Goal: Task Accomplishment & Management: Manage account settings

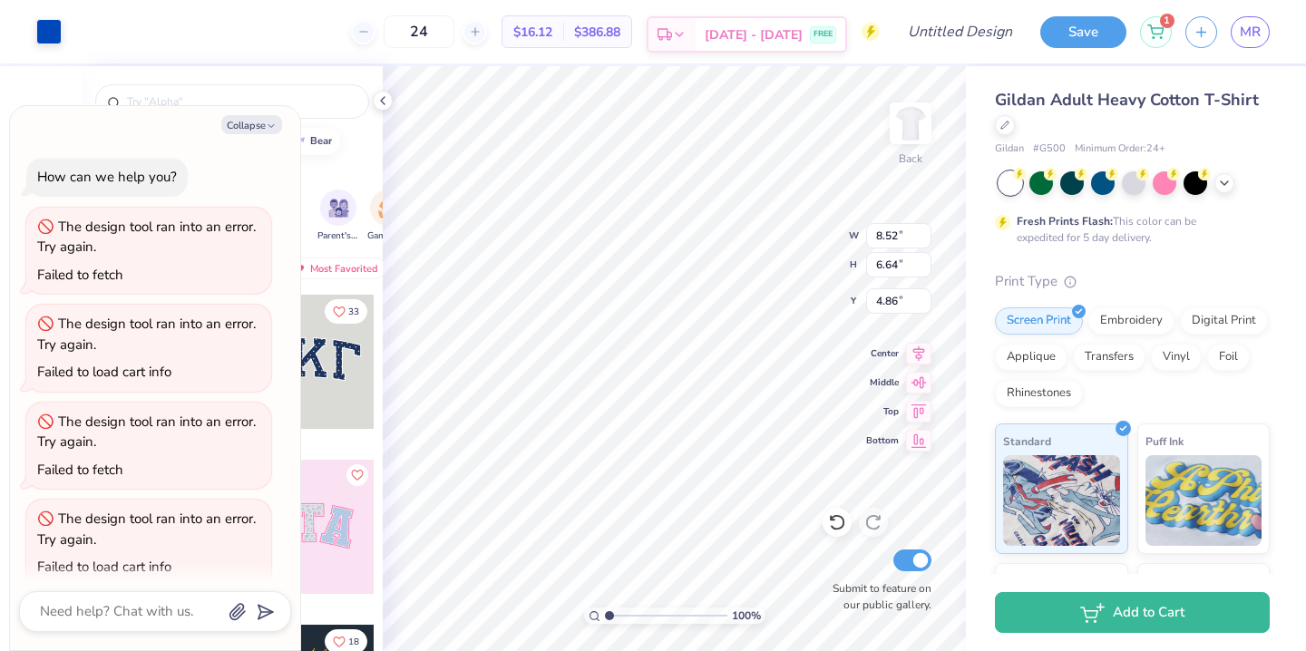
scroll to position [596, 0]
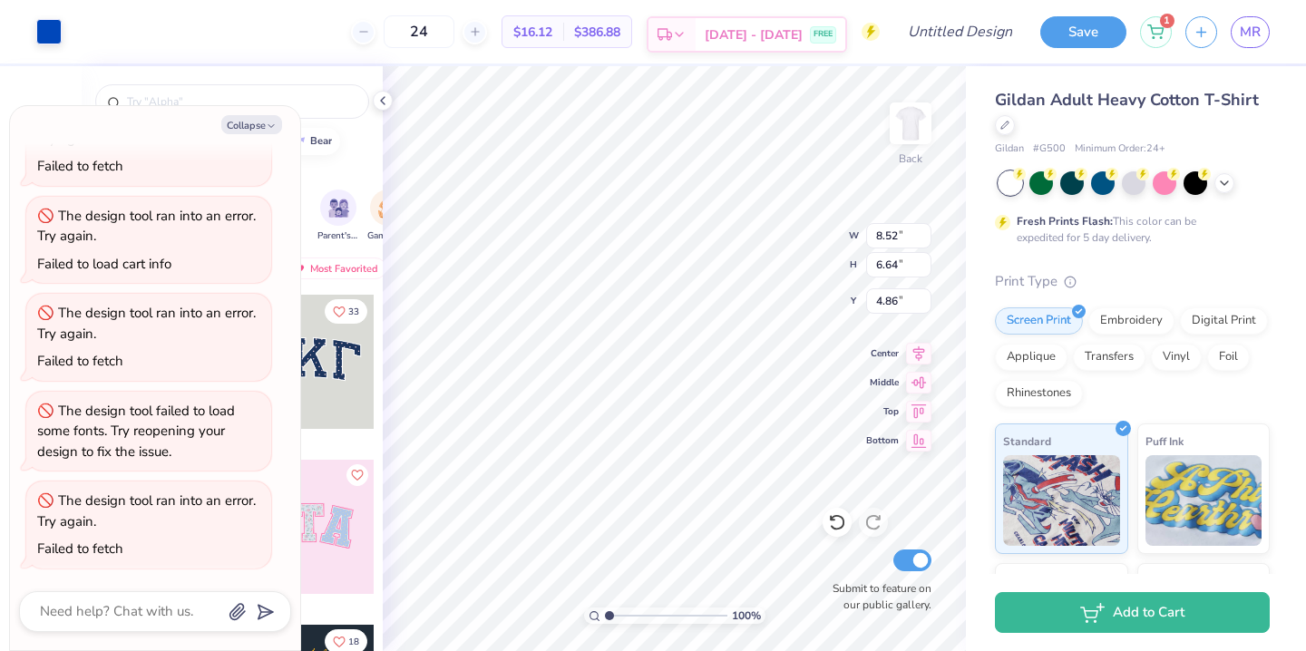
click at [778, 39] on span "Sep 14 - 17" at bounding box center [754, 34] width 98 height 19
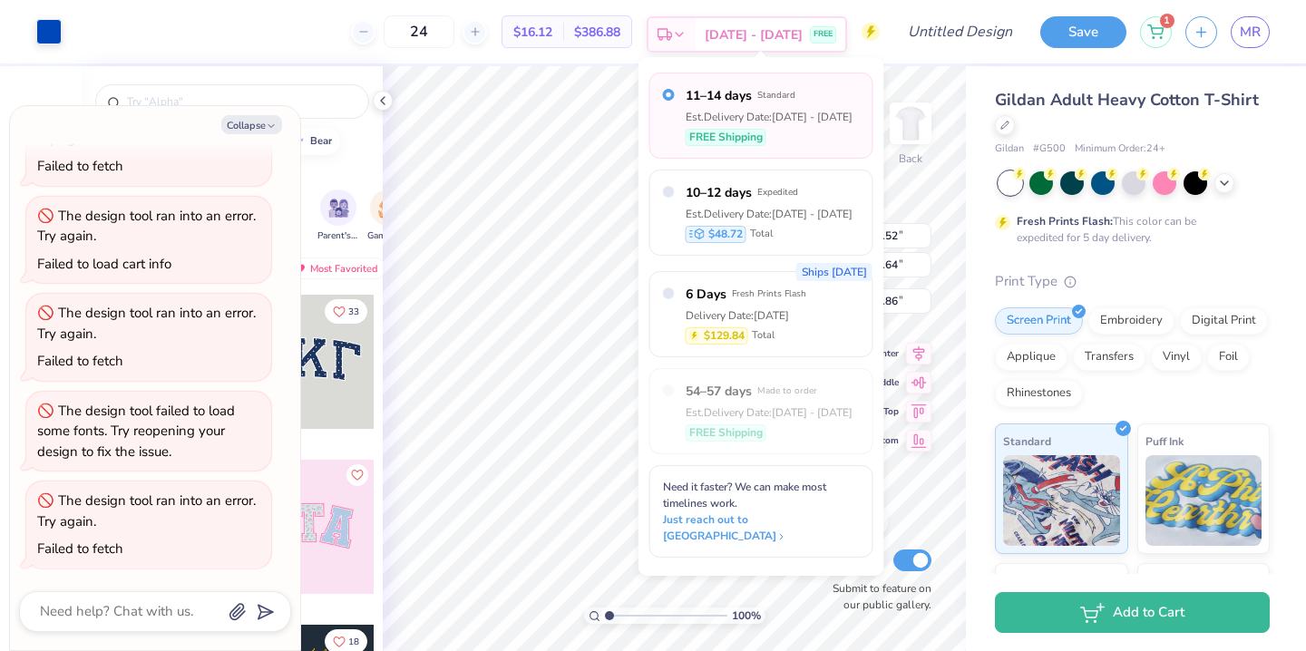
click at [778, 38] on span "Sep 14 - 17" at bounding box center [754, 34] width 98 height 19
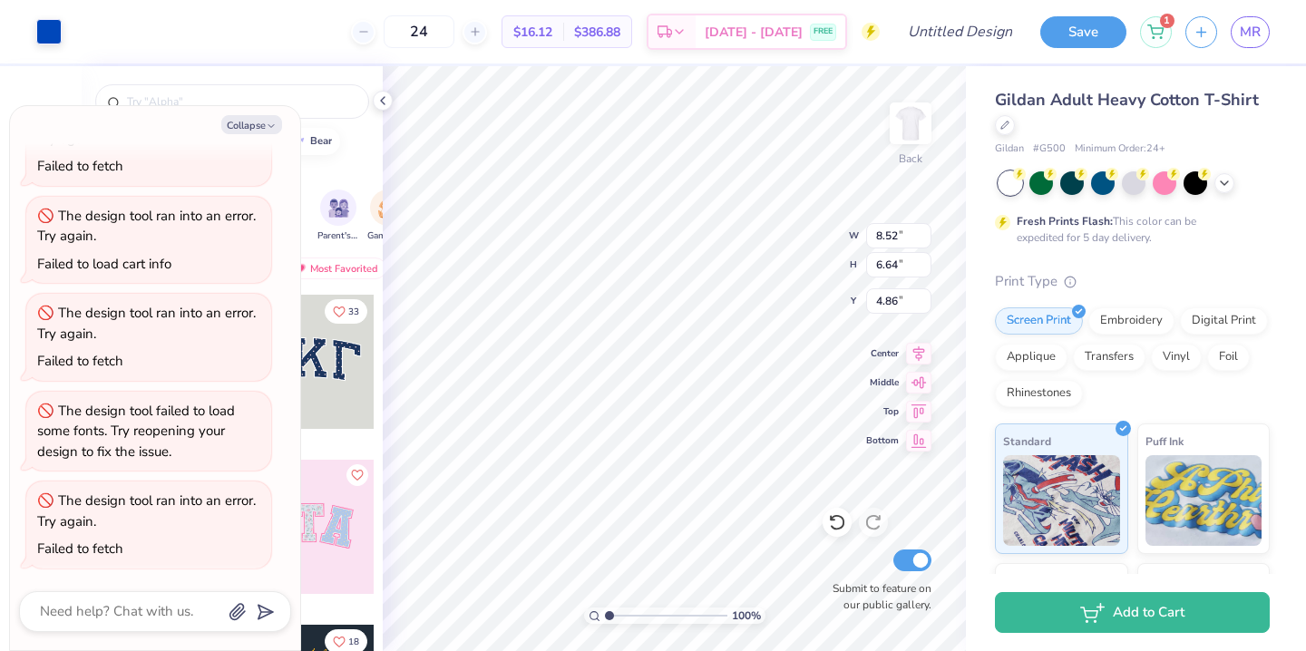
type textarea "x"
type input "4.87"
type textarea "x"
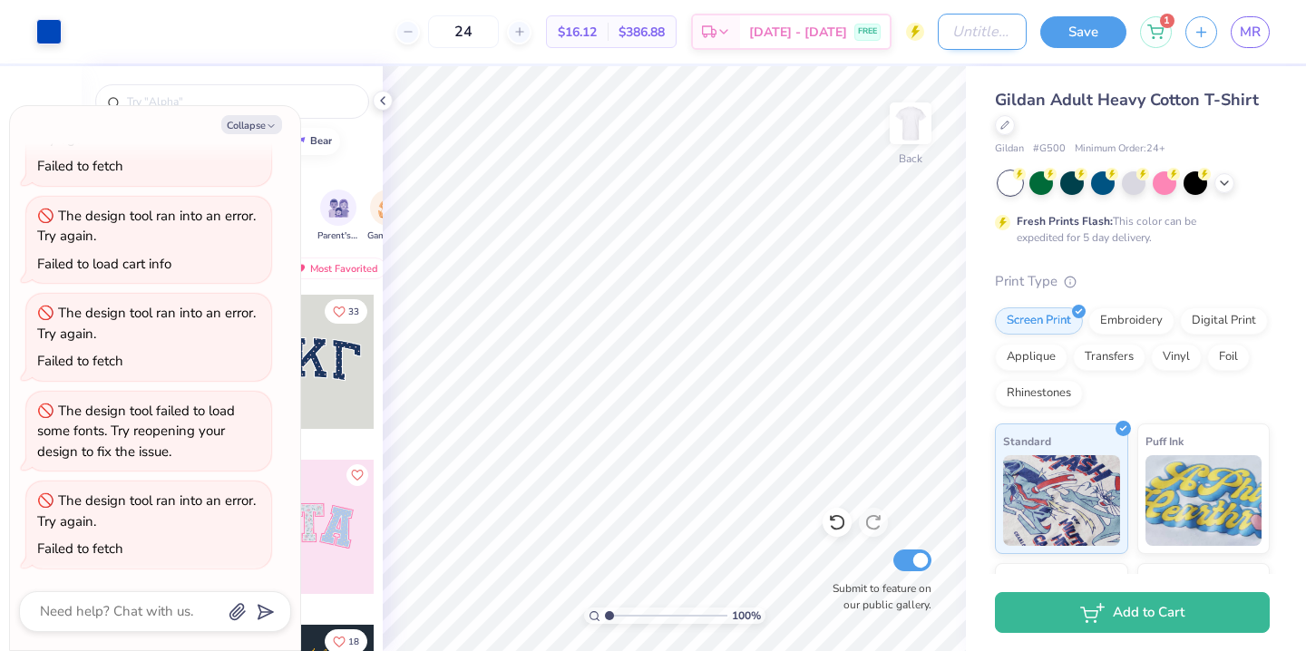
click at [1010, 34] on input "Design Title" at bounding box center [982, 32] width 89 height 36
type input "B"
type textarea "x"
type input "Bi"
type textarea "x"
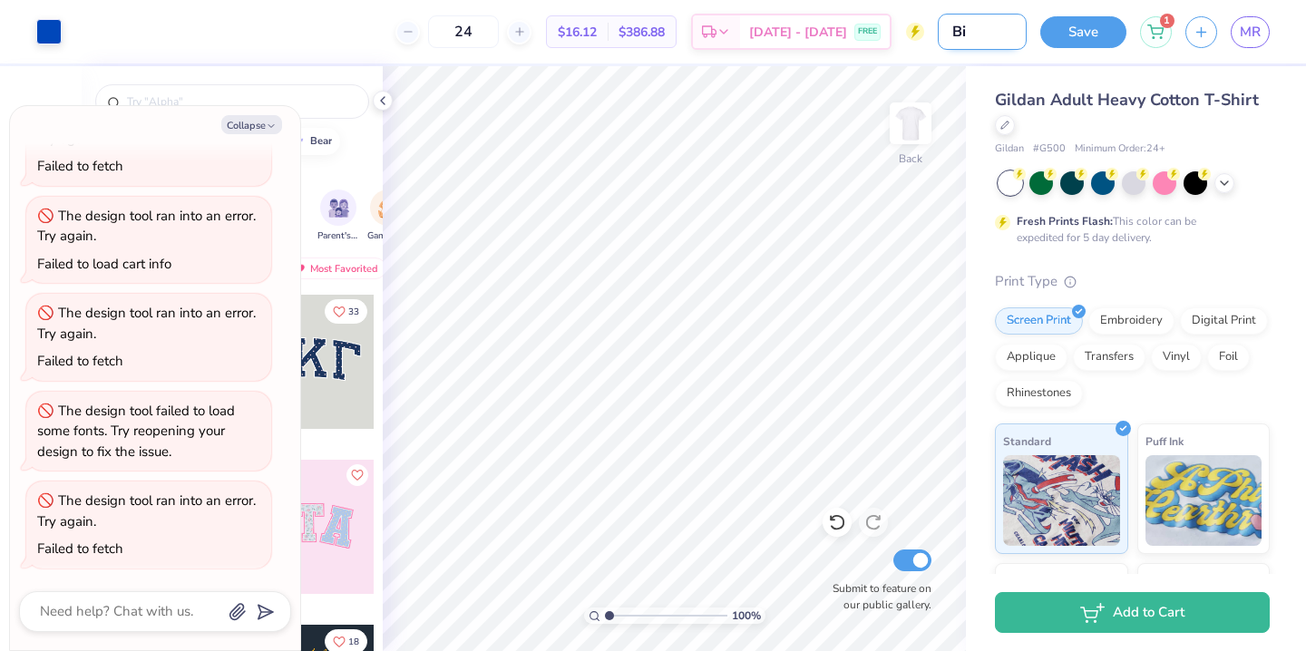
type input "Bid"
type textarea "x"
type input "Bid"
type textarea "x"
type input "Bid D"
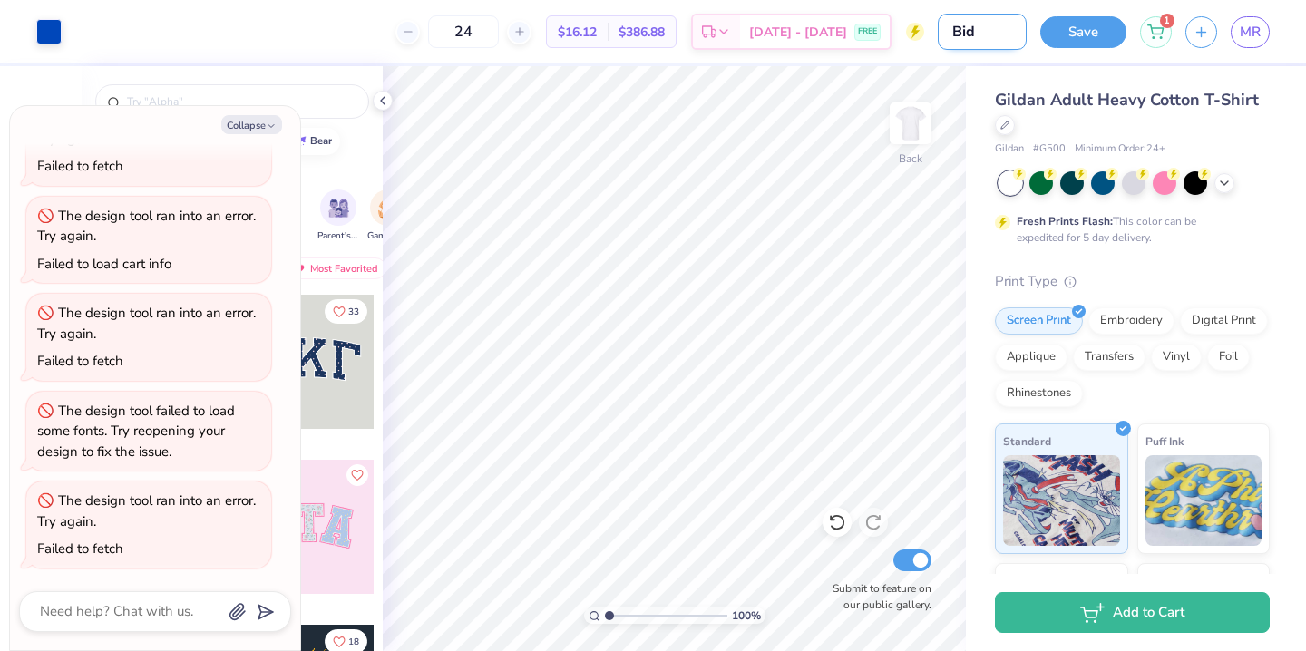
type textarea "x"
type input "Bid Da"
type textarea "x"
type input "Bid Day"
type textarea "x"
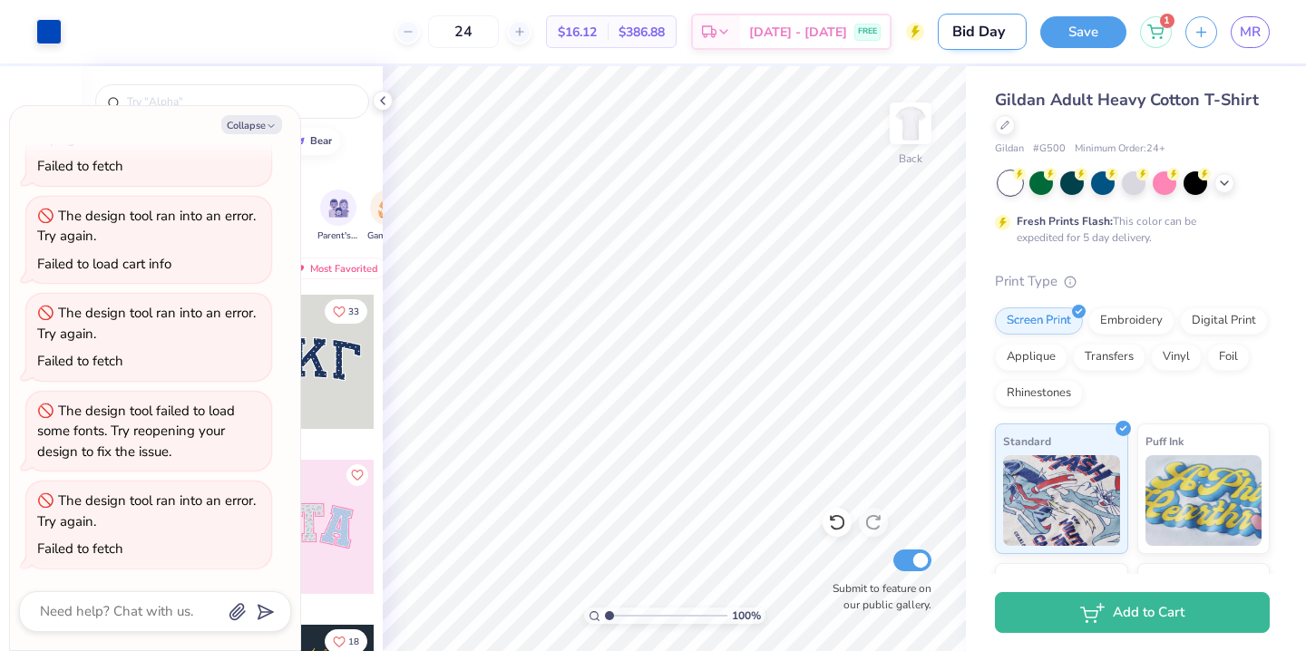
type input "Bid Day"
type textarea "x"
type input "Bid Day 2"
type textarea "x"
type input "Bid Day 20"
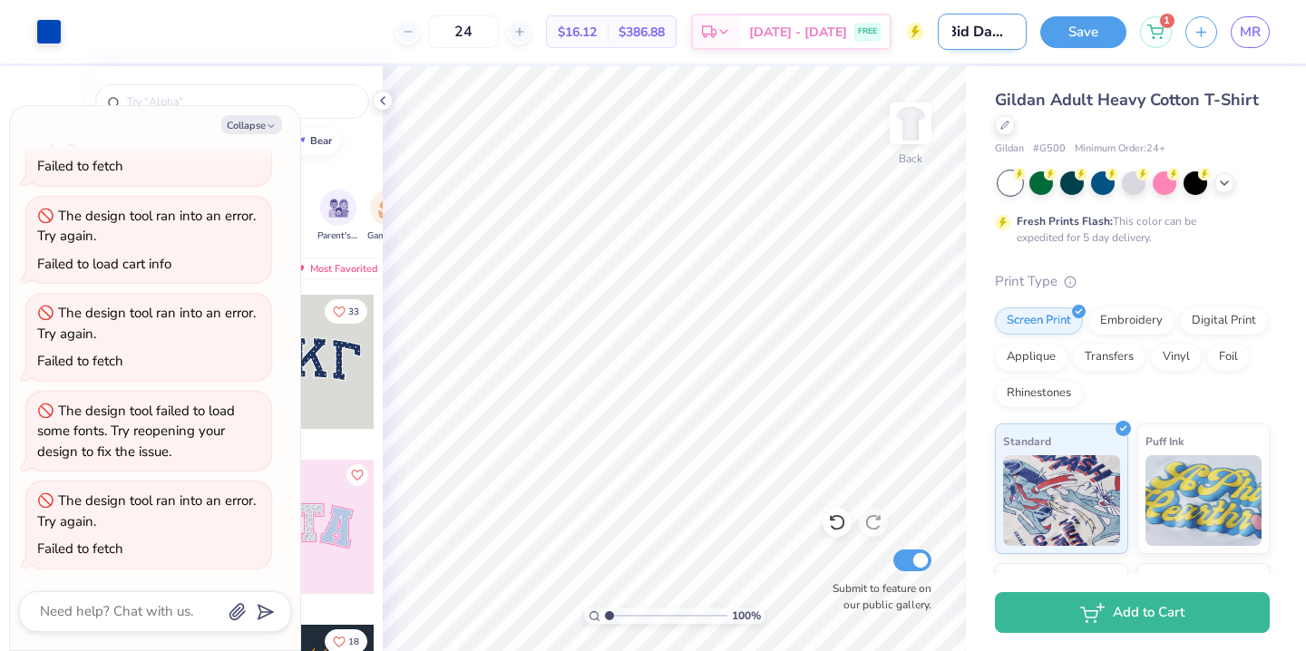
type textarea "x"
type input "Bid Day 202"
type textarea "x"
type input "Bid Day 2025"
type textarea "x"
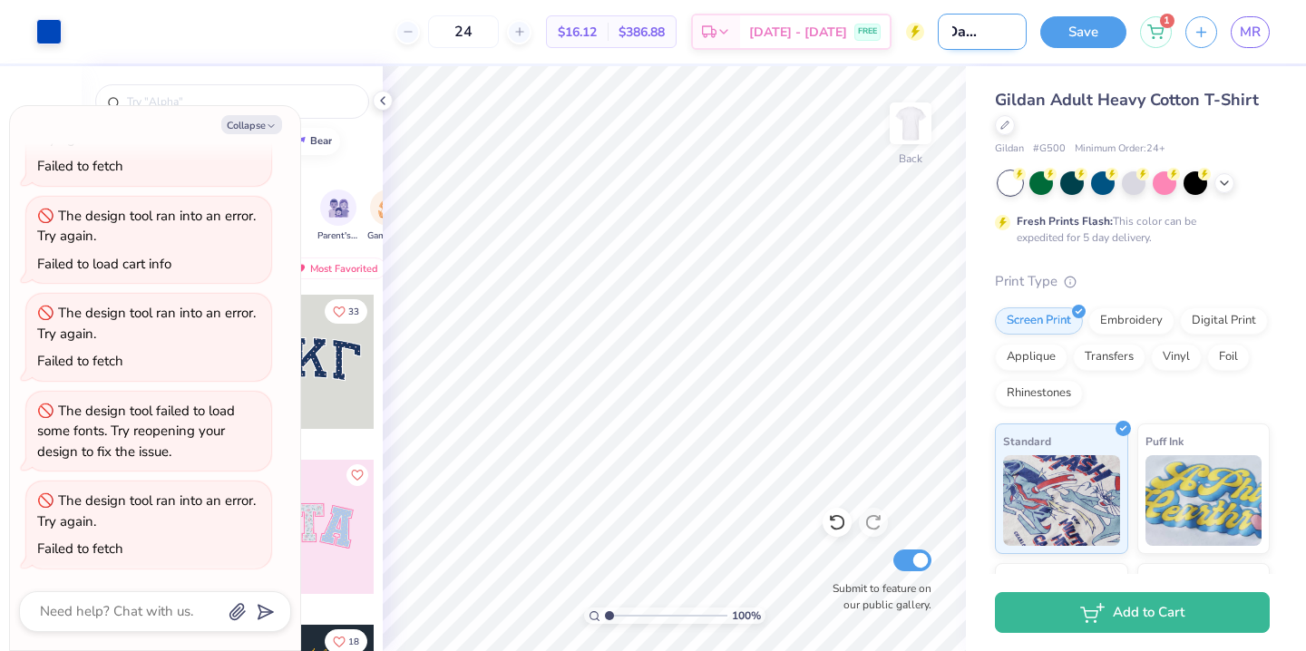
type input "Bid Day 2025"
type textarea "x"
type input "Bid Day 2025 S"
type textarea "x"
type input "Bid Day 2025 Sa"
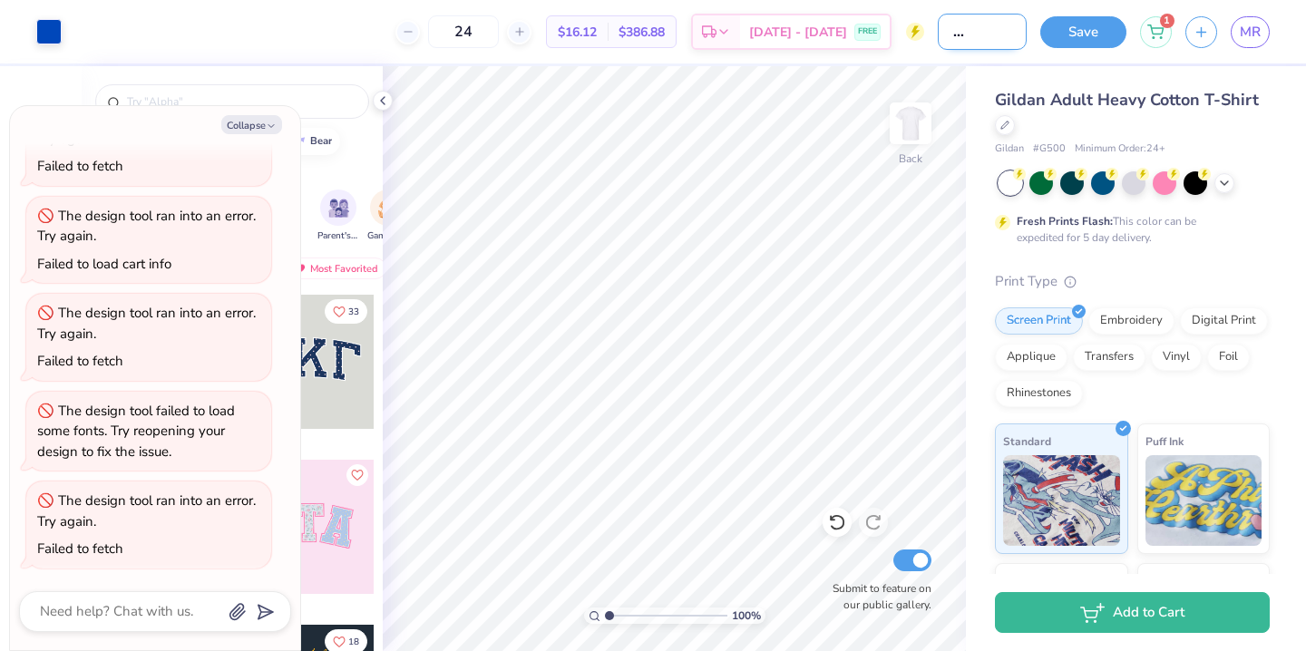
type textarea "x"
type input "Bid Day 2025 Sai"
type textarea "x"
type input "Bid Day 2025 Sail"
type textarea "x"
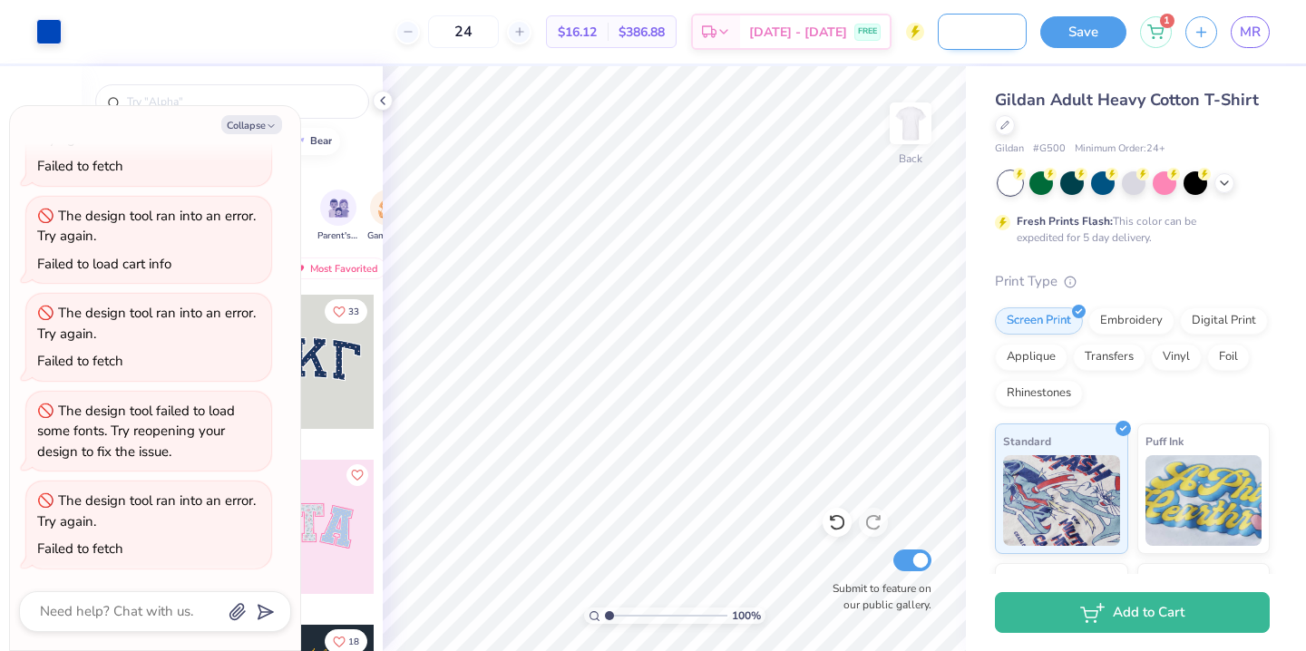
type input "Bid Day 2025 Sailb"
type textarea "x"
type input "Bid Day 2025 Sailbo"
type textarea "x"
type input "Bid Day 2025 Sailboa"
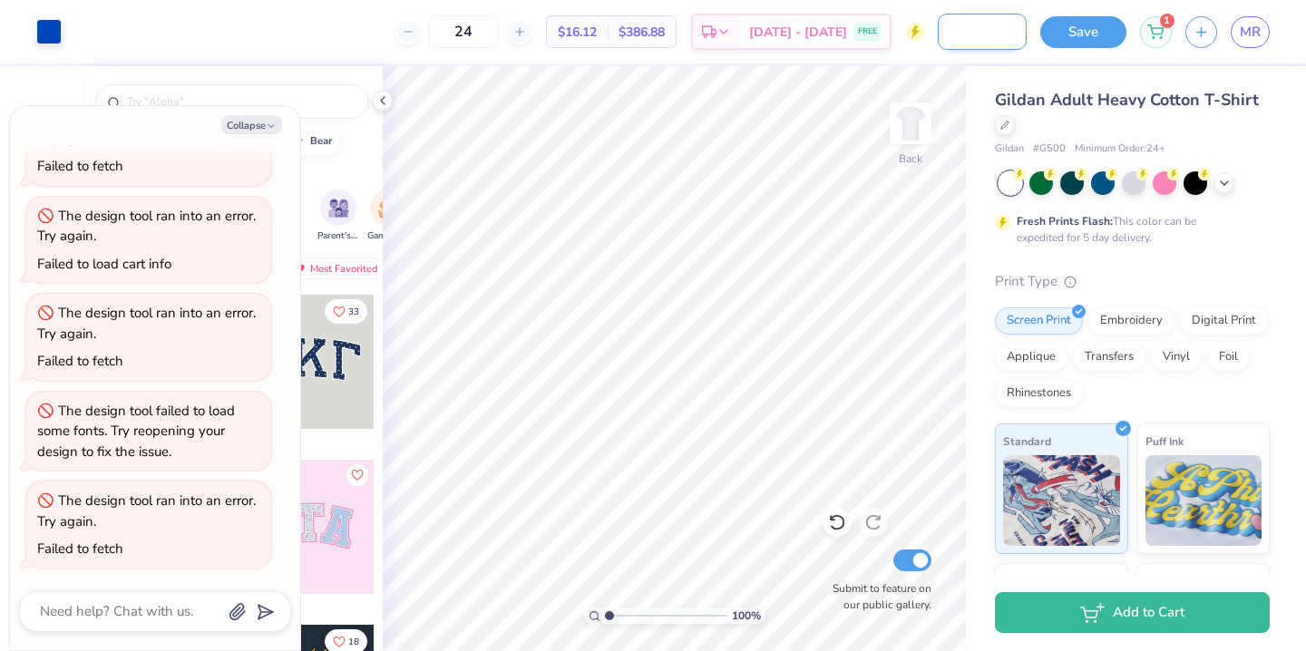
type textarea "x"
type input "Bid Day 2025 Sailboat"
type textarea "x"
type input "Bid Day 2025 Sailboat"
type textarea "x"
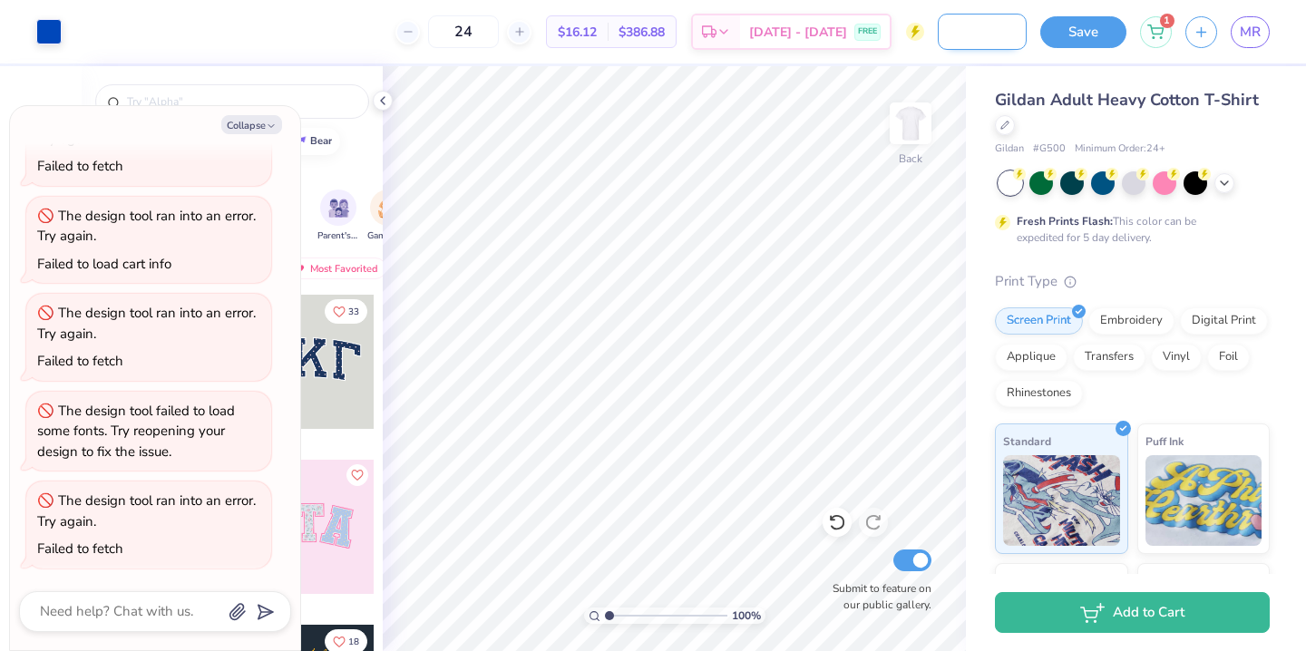
type input "Bid Day 2025 Sailboat D"
type textarea "x"
type input "Bid Day 2025 Sailboat De"
type textarea "x"
type input "Bid Day 2025 Sailboat Des"
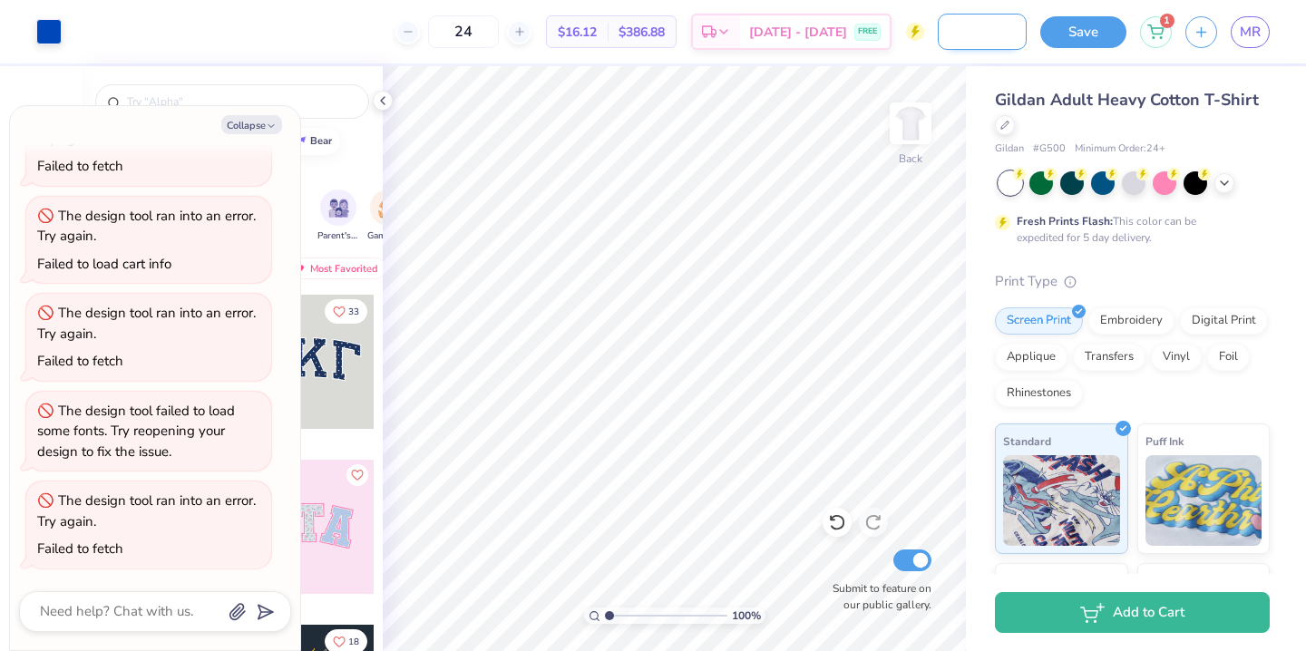
type textarea "x"
type input "Bid Day 2025 Sailboat Desi"
type textarea "x"
type input "Bid Day 2025 Sailboat Desig"
type textarea "x"
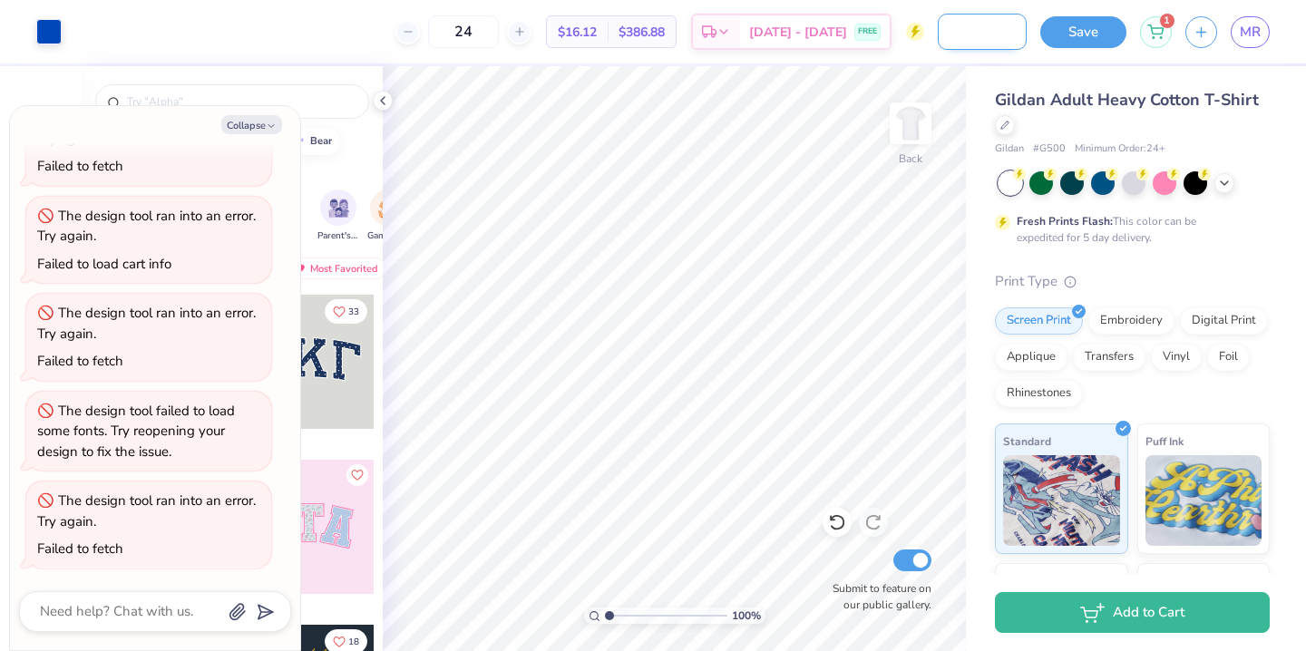
type input "Bid Day 2025 Sailboat Design"
type textarea "x"
type input "Bid Day 2025 Sailboat Design"
click at [1112, 30] on button "Save" at bounding box center [1083, 30] width 86 height 32
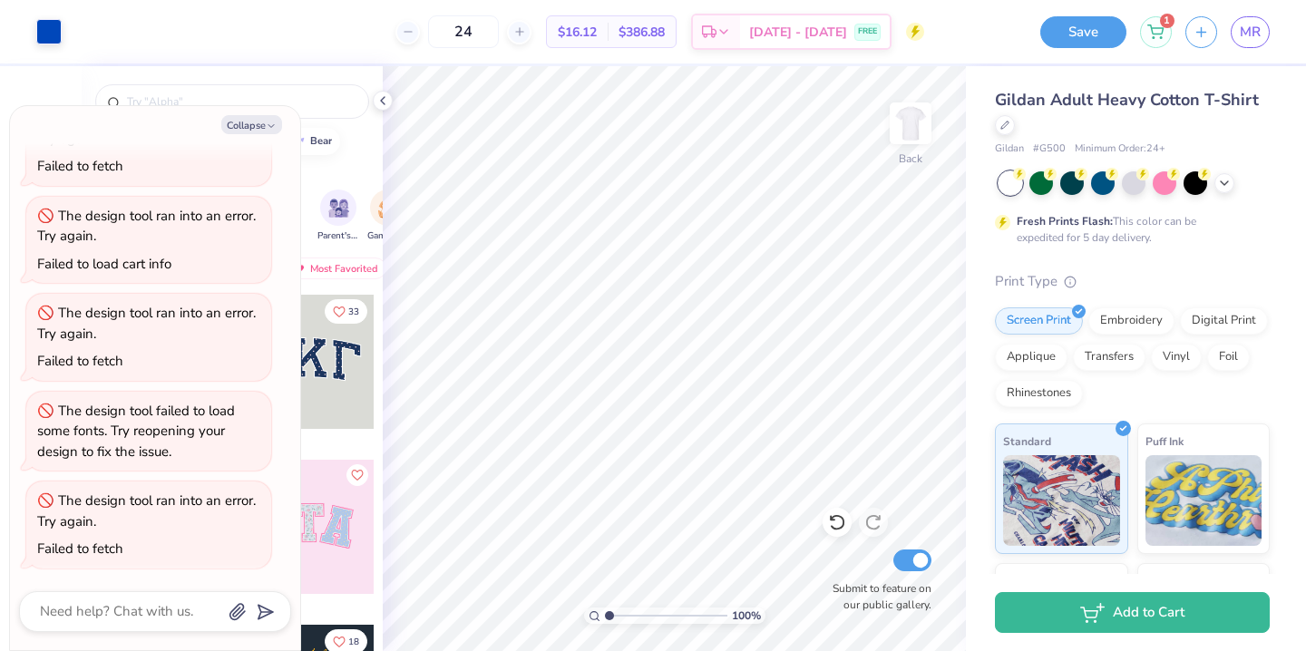
scroll to position [0, 0]
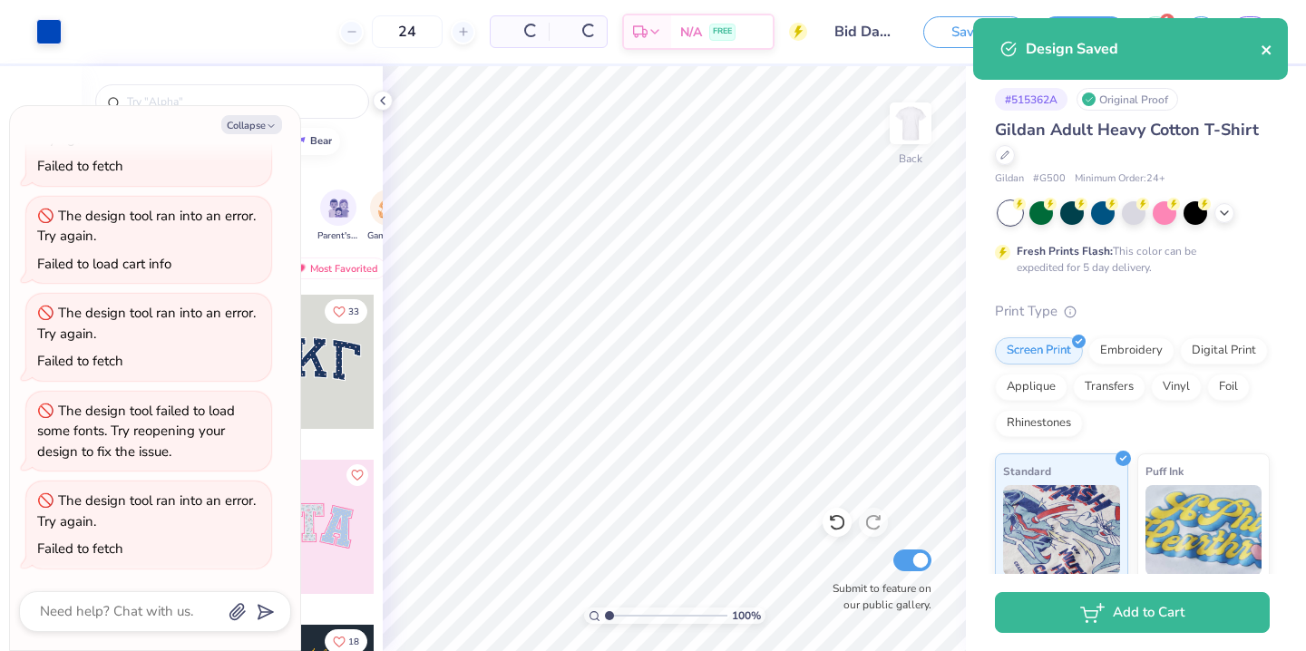
click at [1265, 51] on icon "close" at bounding box center [1265, 49] width 9 height 9
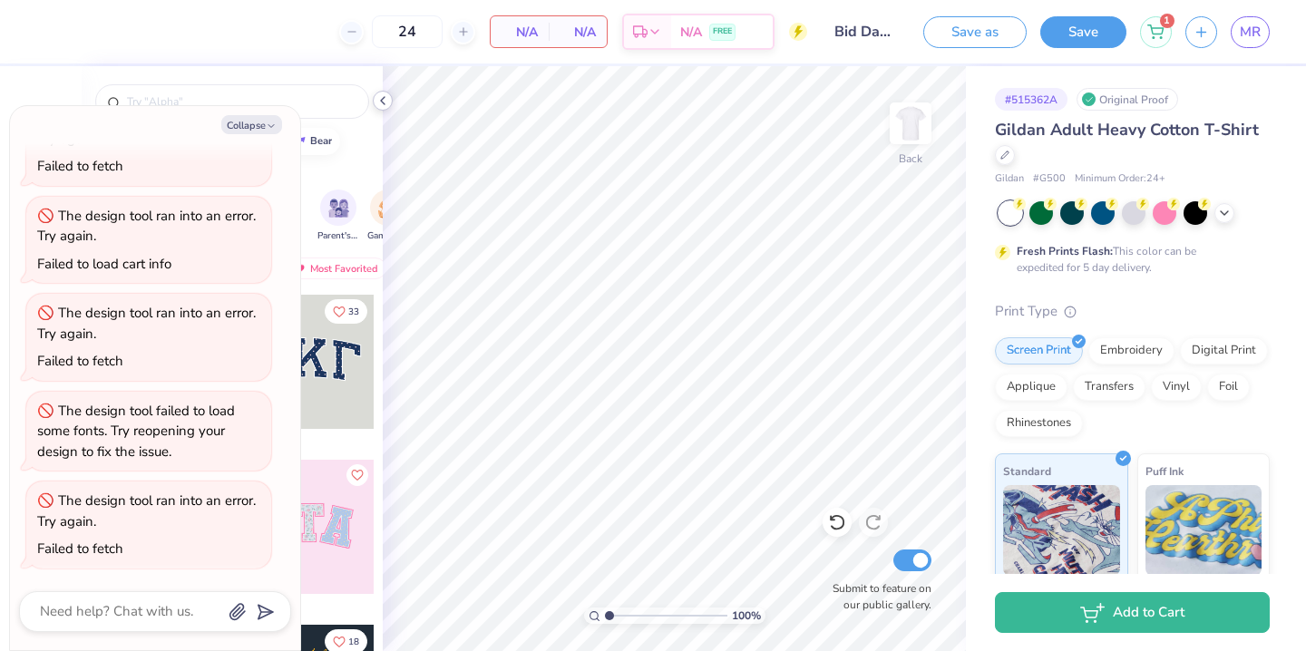
click at [379, 105] on icon at bounding box center [382, 100] width 15 height 15
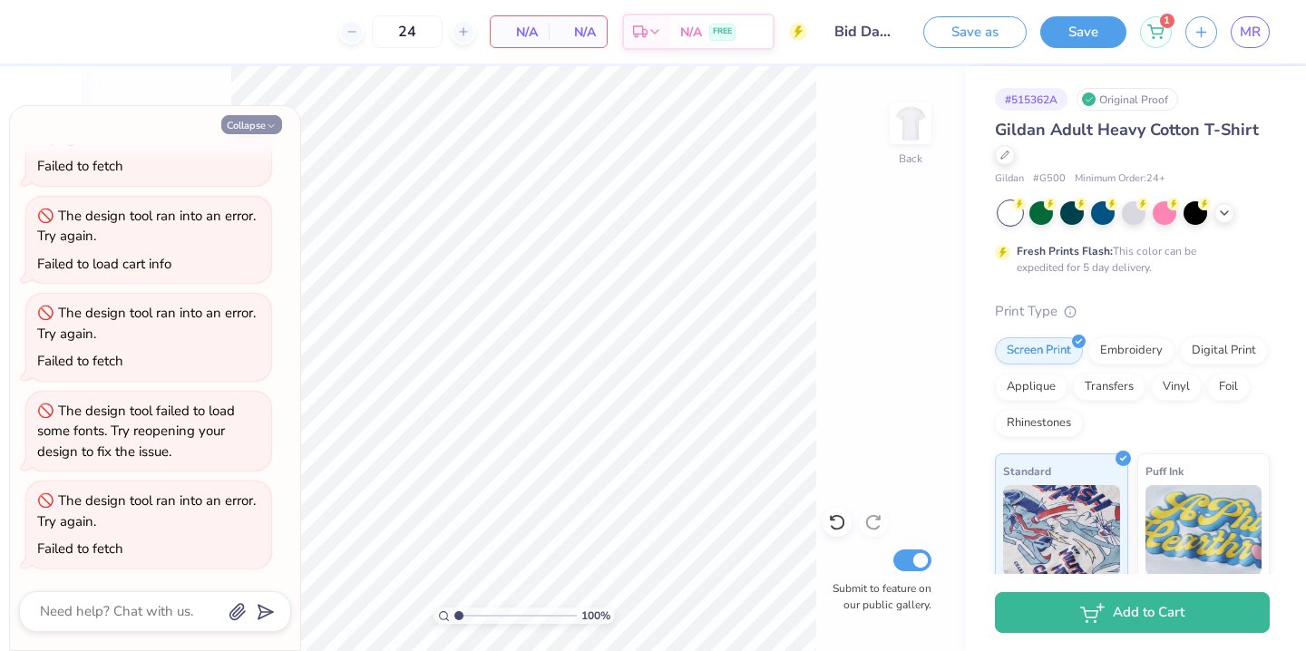
click at [257, 125] on button "Collapse" at bounding box center [251, 124] width 61 height 19
type textarea "x"
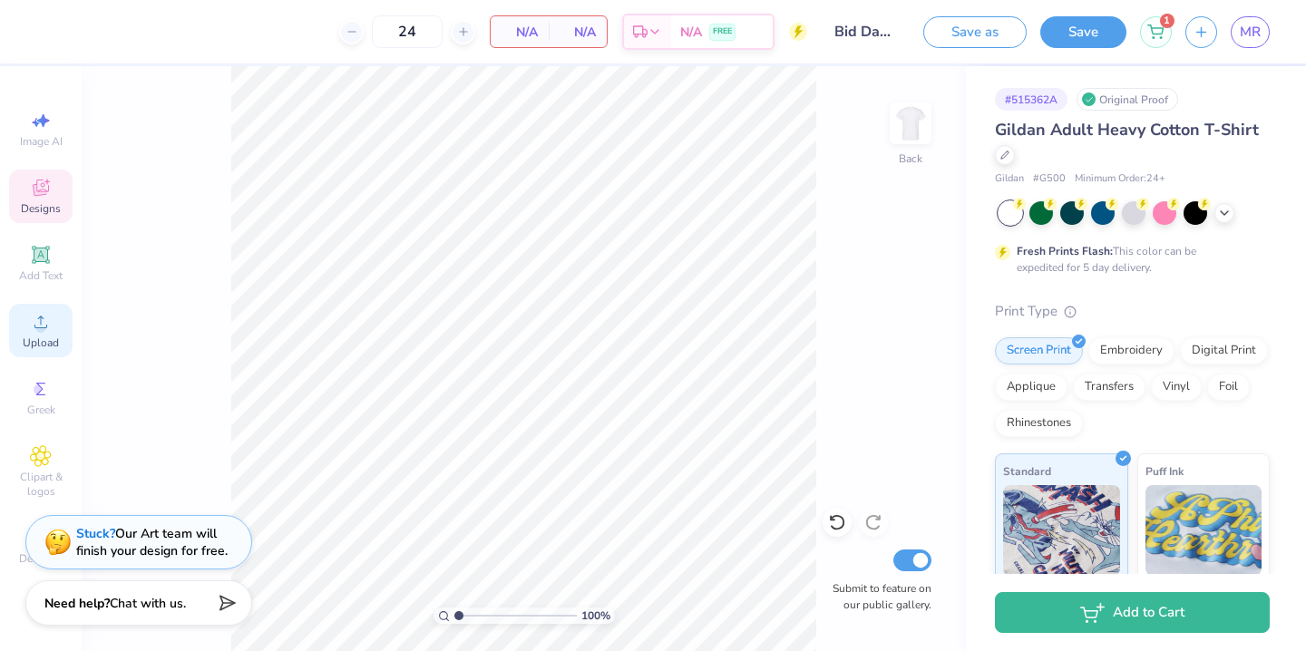
click at [35, 333] on div "Upload" at bounding box center [40, 330] width 63 height 53
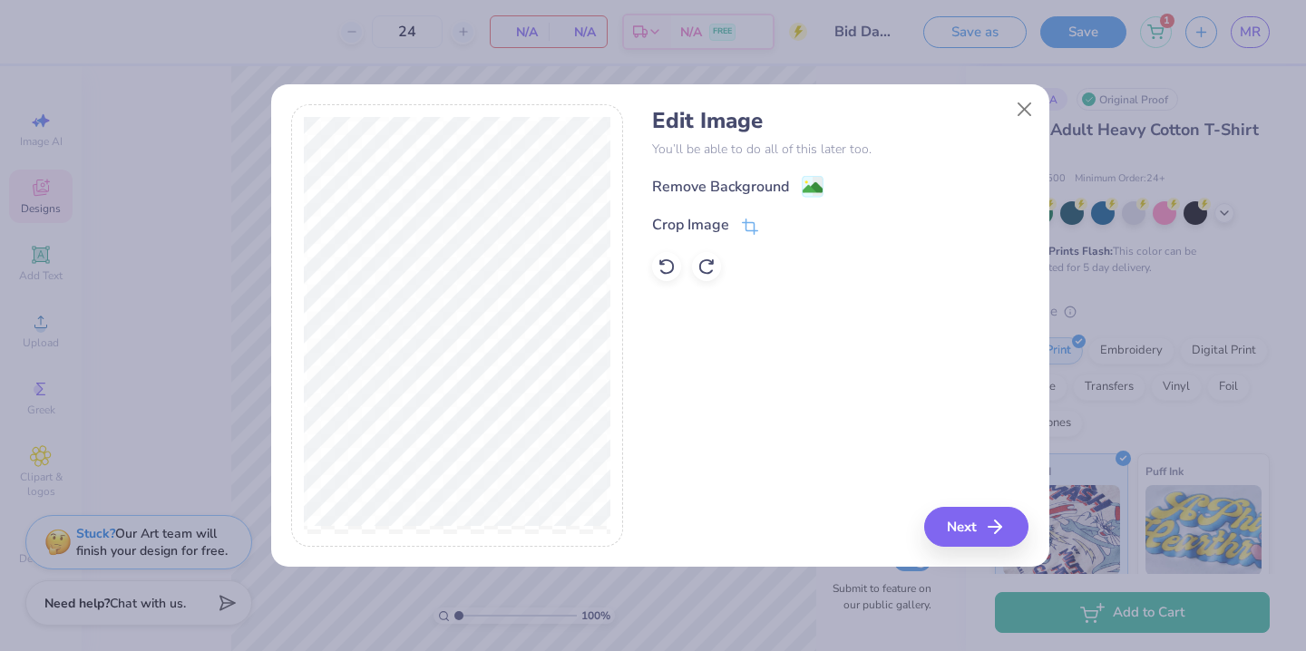
click at [723, 189] on div "Remove Background" at bounding box center [720, 187] width 137 height 22
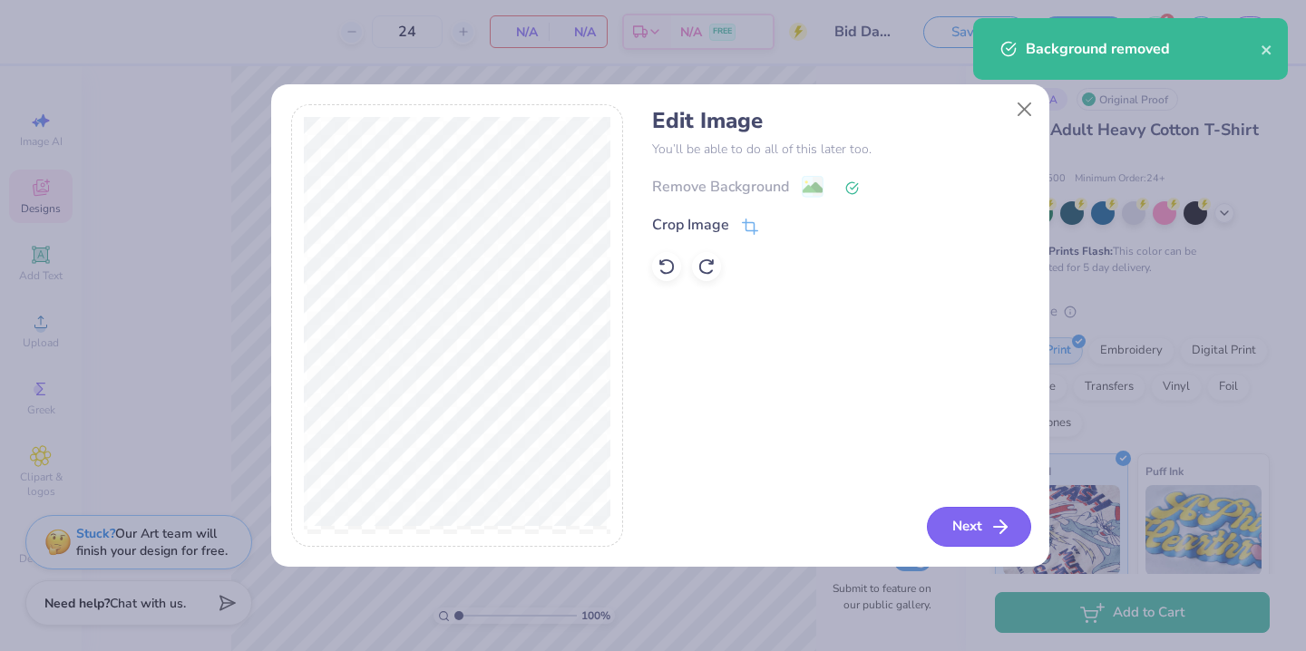
click at [948, 527] on button "Next" at bounding box center [979, 527] width 104 height 40
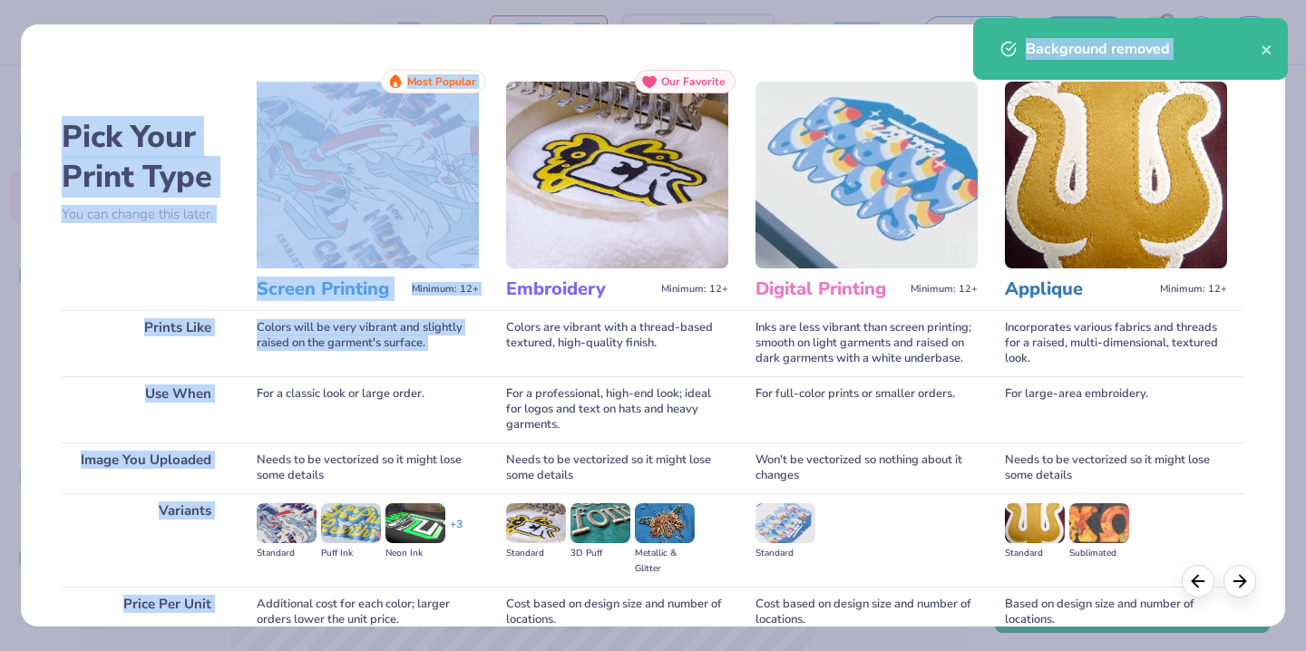
scroll to position [162, 0]
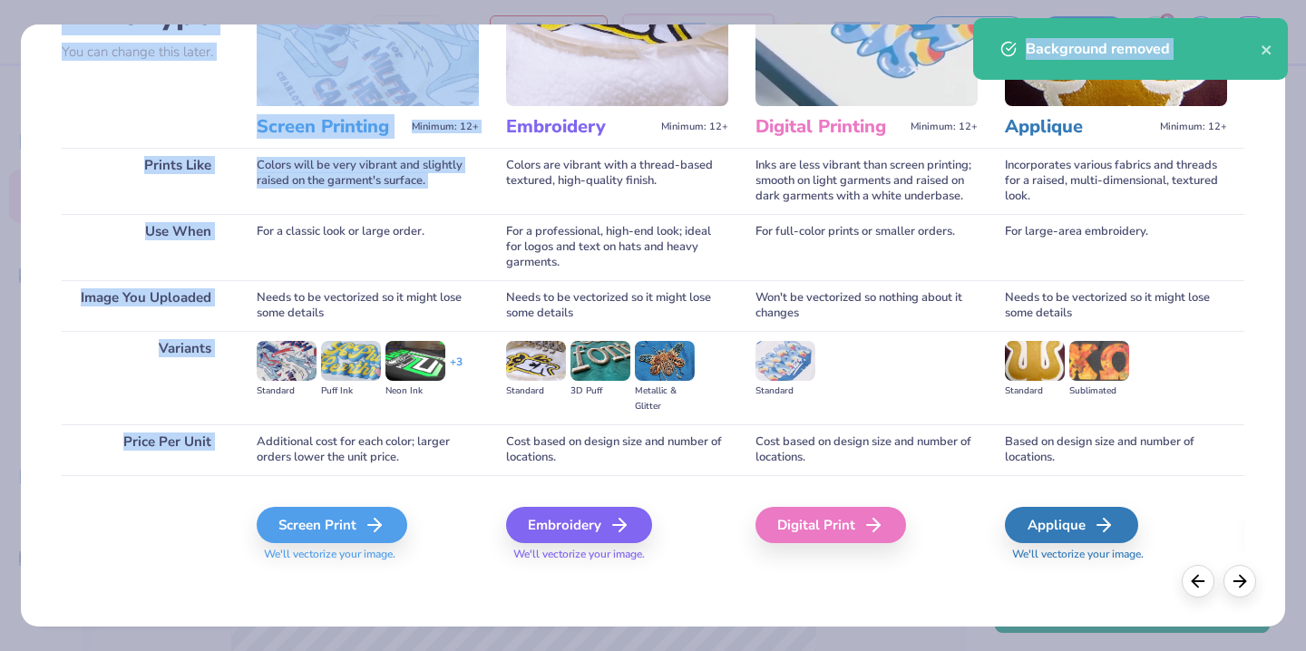
drag, startPoint x: 340, startPoint y: 385, endPoint x: 343, endPoint y: 709, distance: 323.7
click at [343, 650] on html "24 N/A Per Item N/A Total Est. Delivery N/A FREE Design Title Bid Day 2025 Sail…" at bounding box center [653, 325] width 1306 height 651
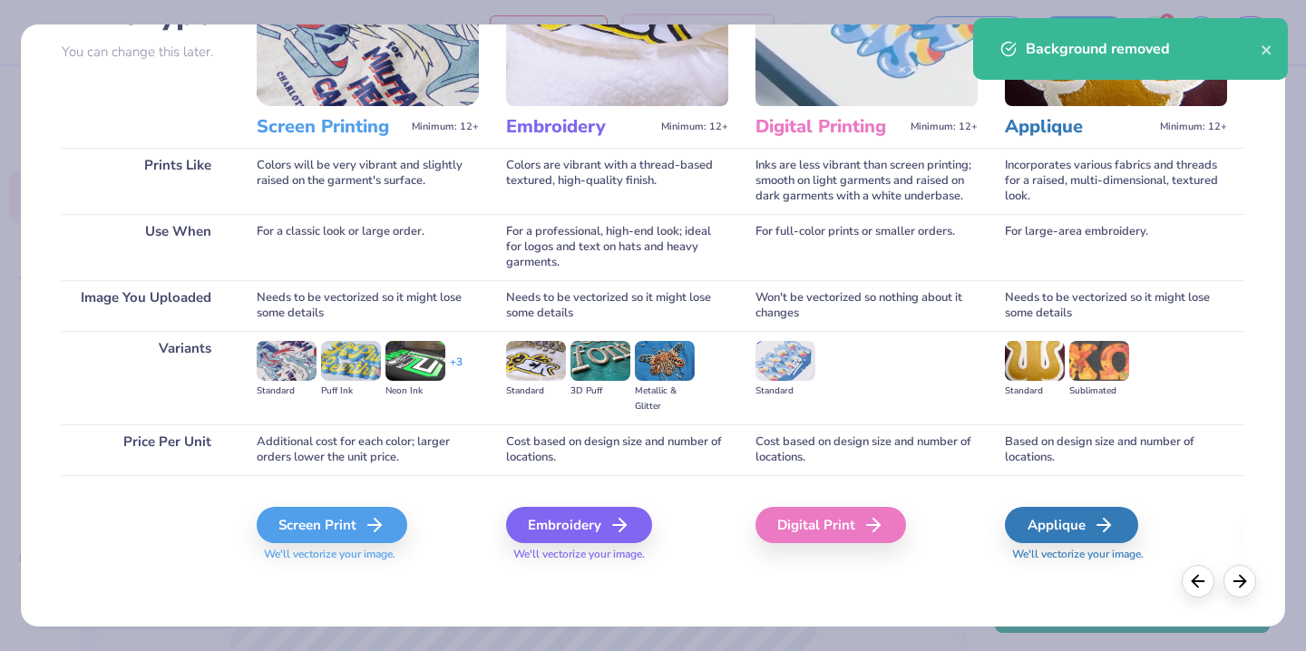
click at [440, 460] on div "Additional cost for each color; larger orders lower the unit price." at bounding box center [368, 449] width 222 height 51
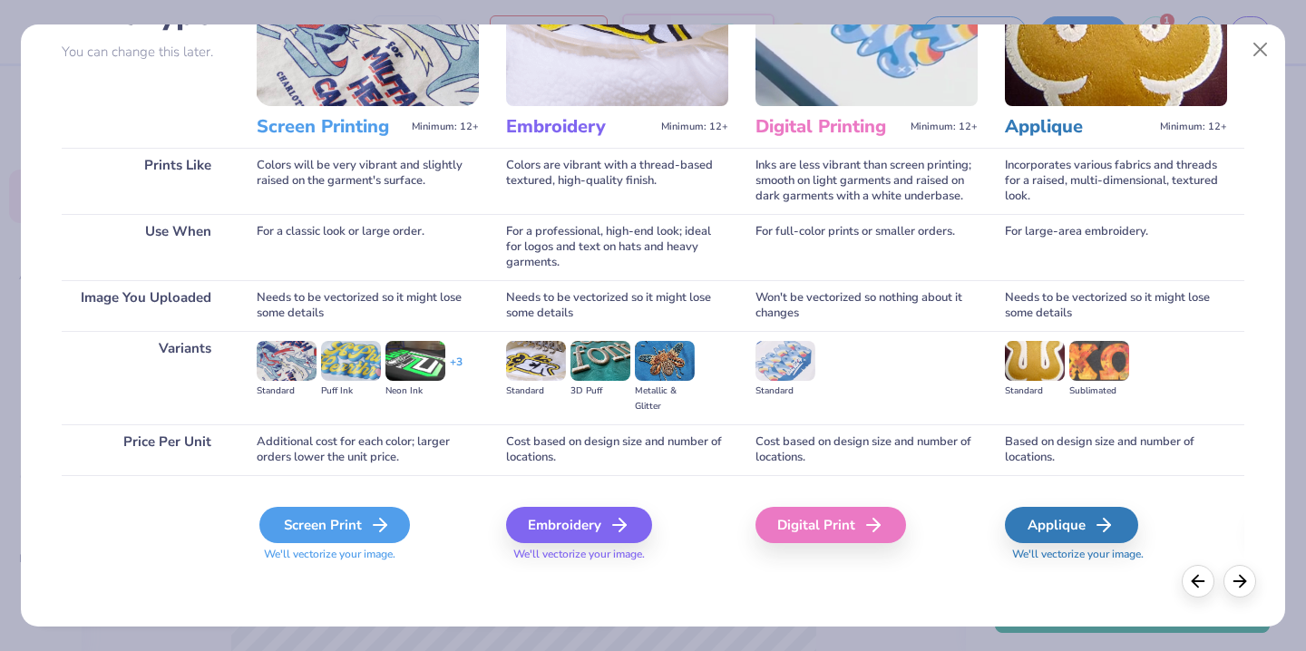
click at [355, 527] on div "Screen Print" at bounding box center [334, 525] width 151 height 36
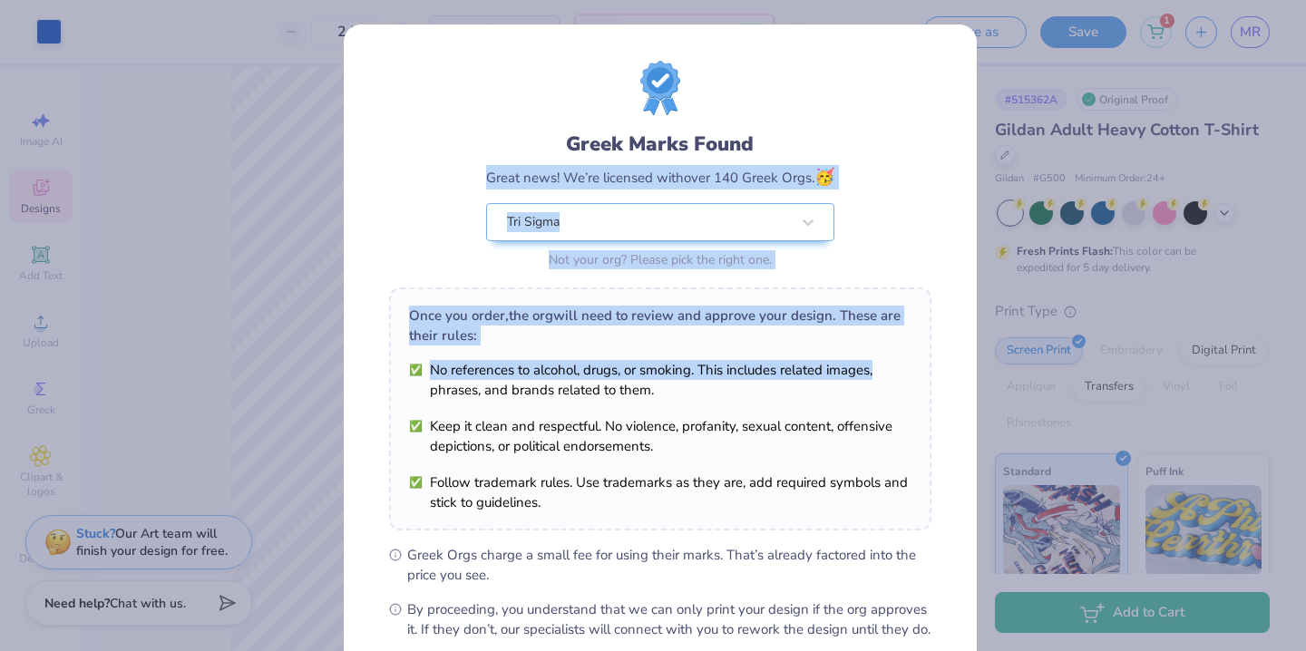
drag, startPoint x: 1291, startPoint y: 148, endPoint x: 1279, endPoint y: 365, distance: 217.9
click at [1279, 367] on div "Greek Marks Found Great news! We’re licensed with over 140 Greek Orgs. 🥳 Tri Si…" at bounding box center [653, 325] width 1306 height 651
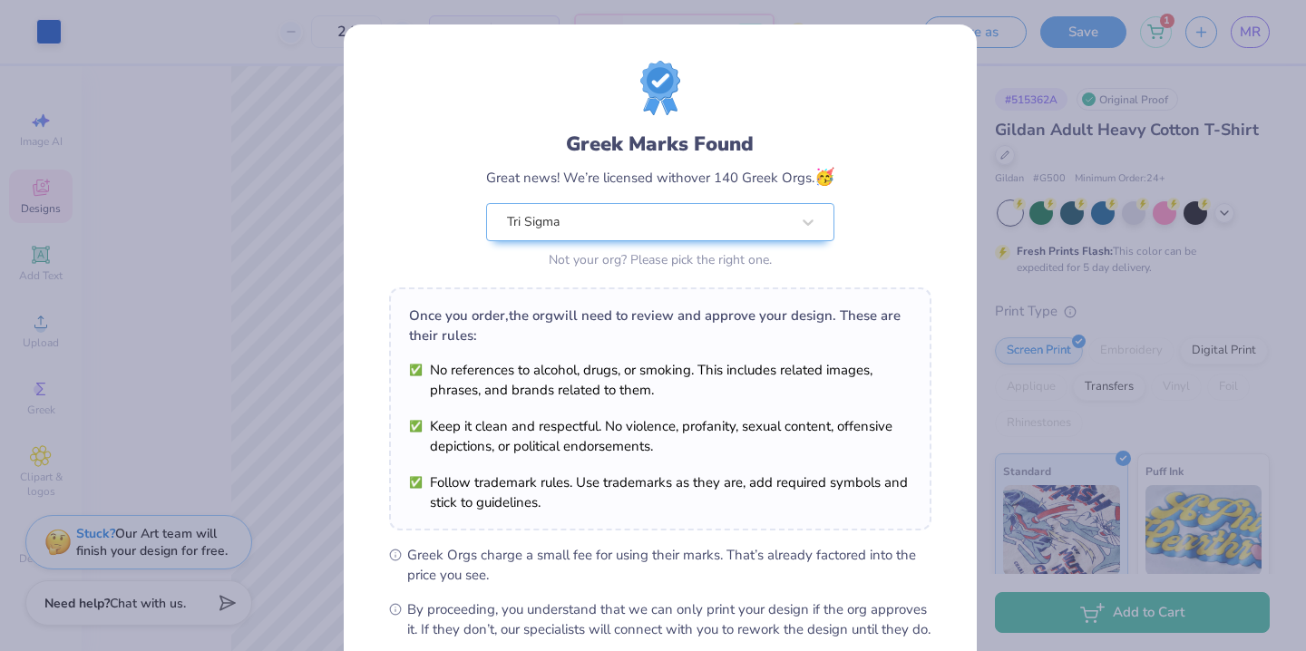
click at [894, 266] on div "Greek Marks Found Great news! We’re licensed with over 140 Greek Orgs. 🥳 Tri Si…" at bounding box center [660, 167] width 542 height 212
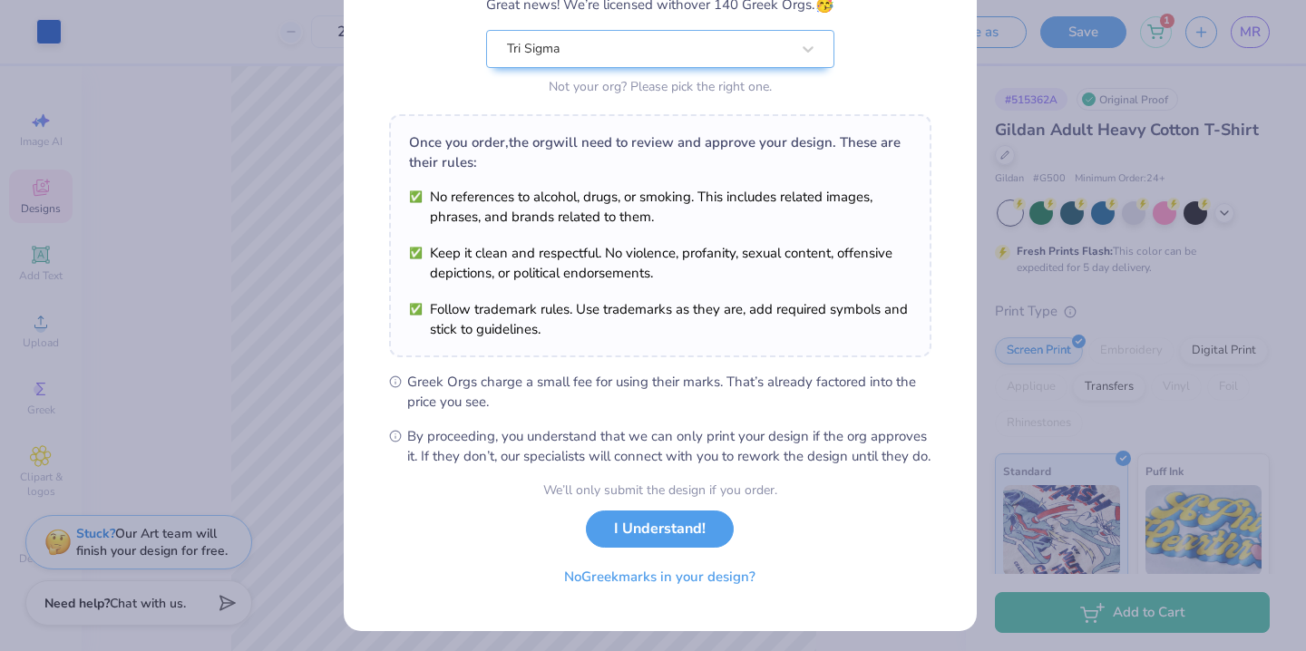
scroll to position [181, 0]
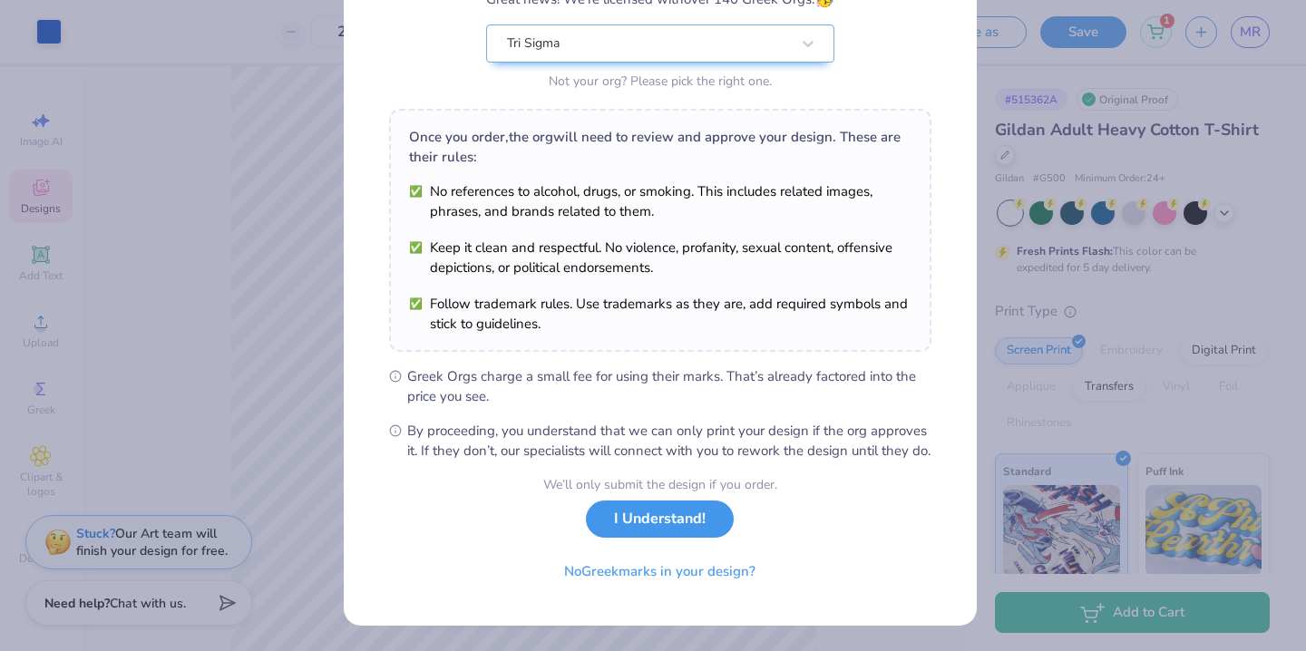
click at [638, 538] on button "I Understand!" at bounding box center [660, 519] width 148 height 37
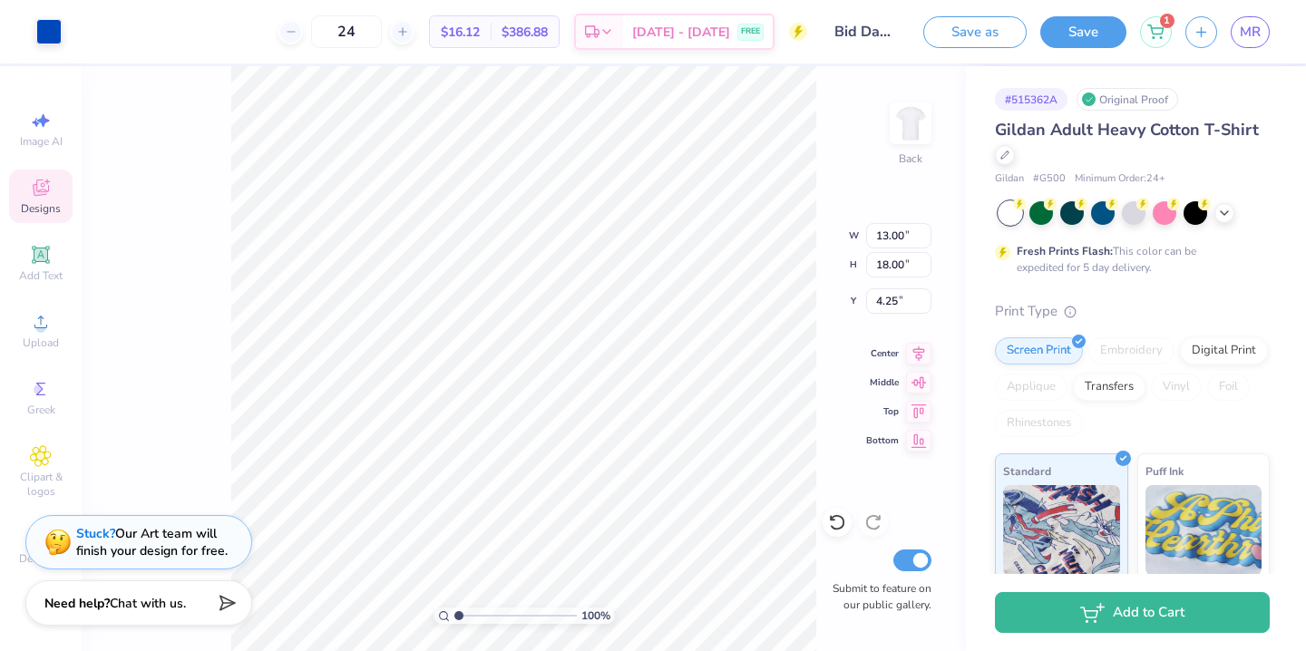
type input "6.35"
type input "8.79"
type input "4.46"
type input "10.56"
type input "14.63"
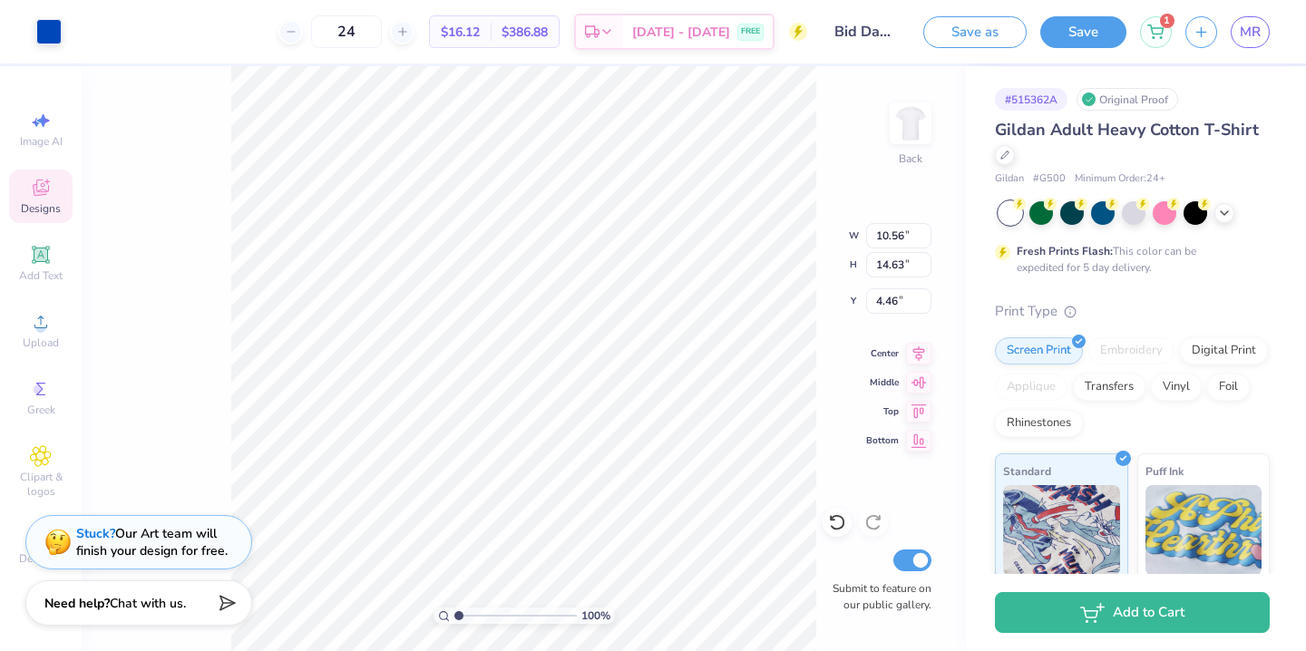
type input "3.00"
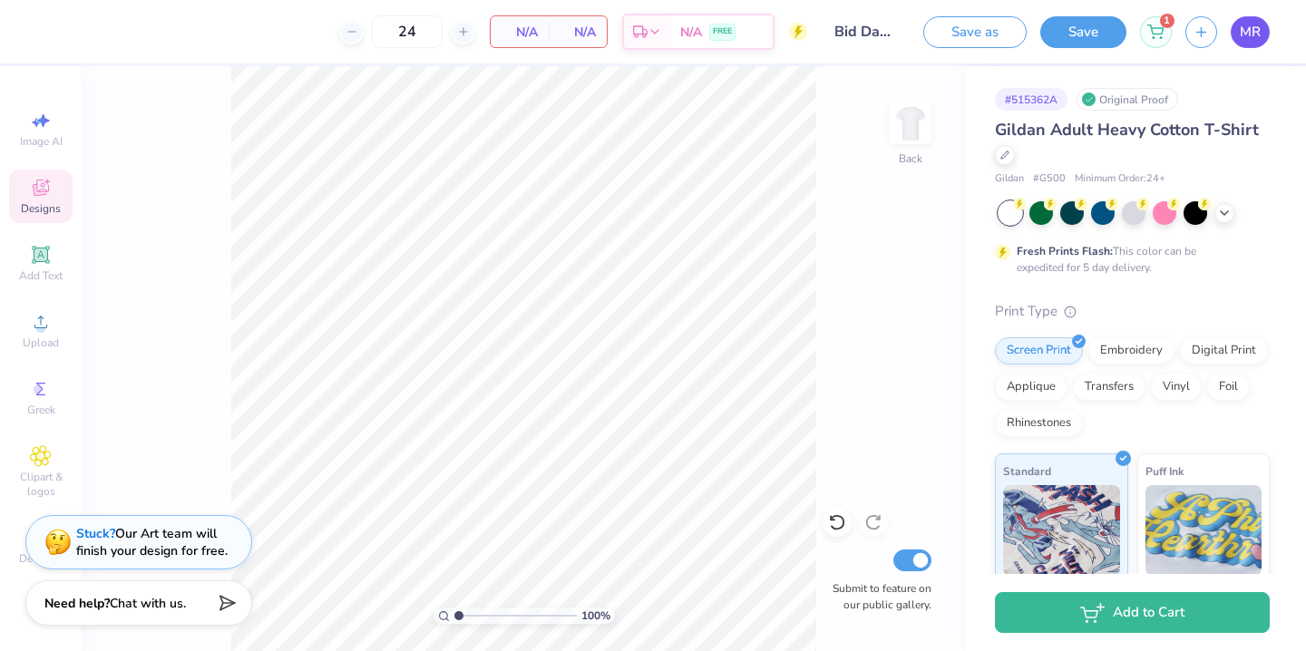
click at [1234, 33] on link "MR" at bounding box center [1249, 32] width 39 height 32
click at [42, 336] on span "Upload" at bounding box center [41, 343] width 36 height 15
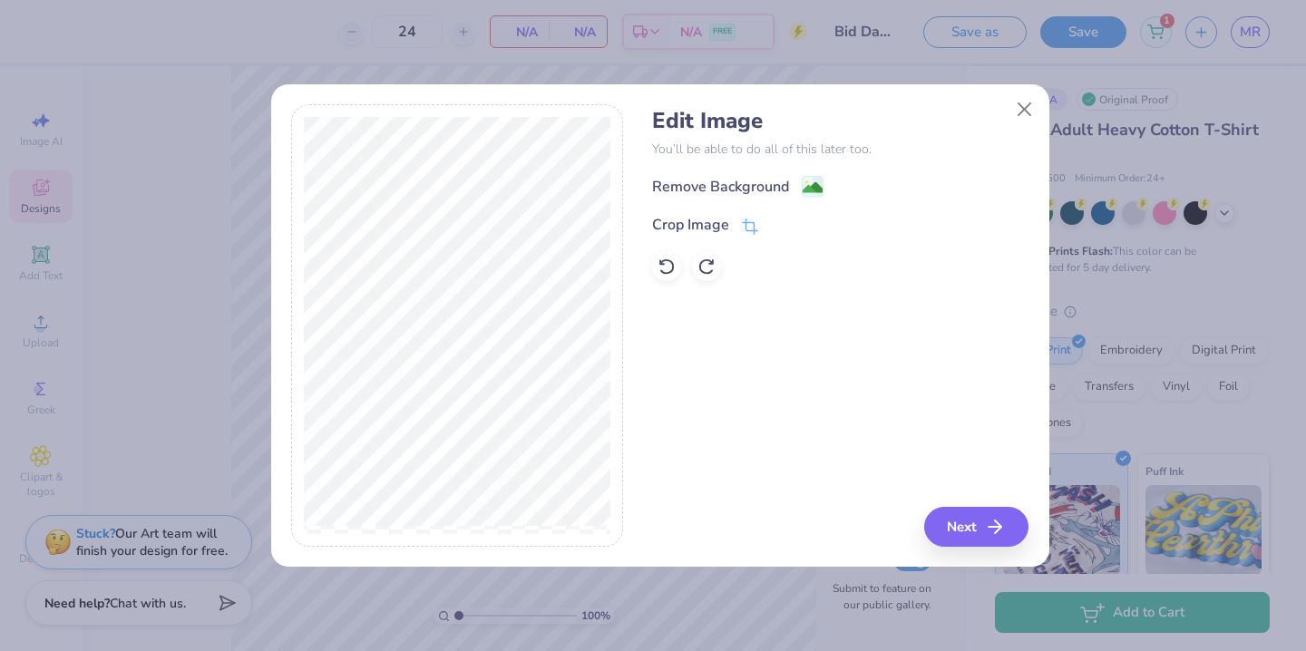
click at [735, 184] on div "Remove Background" at bounding box center [720, 187] width 137 height 22
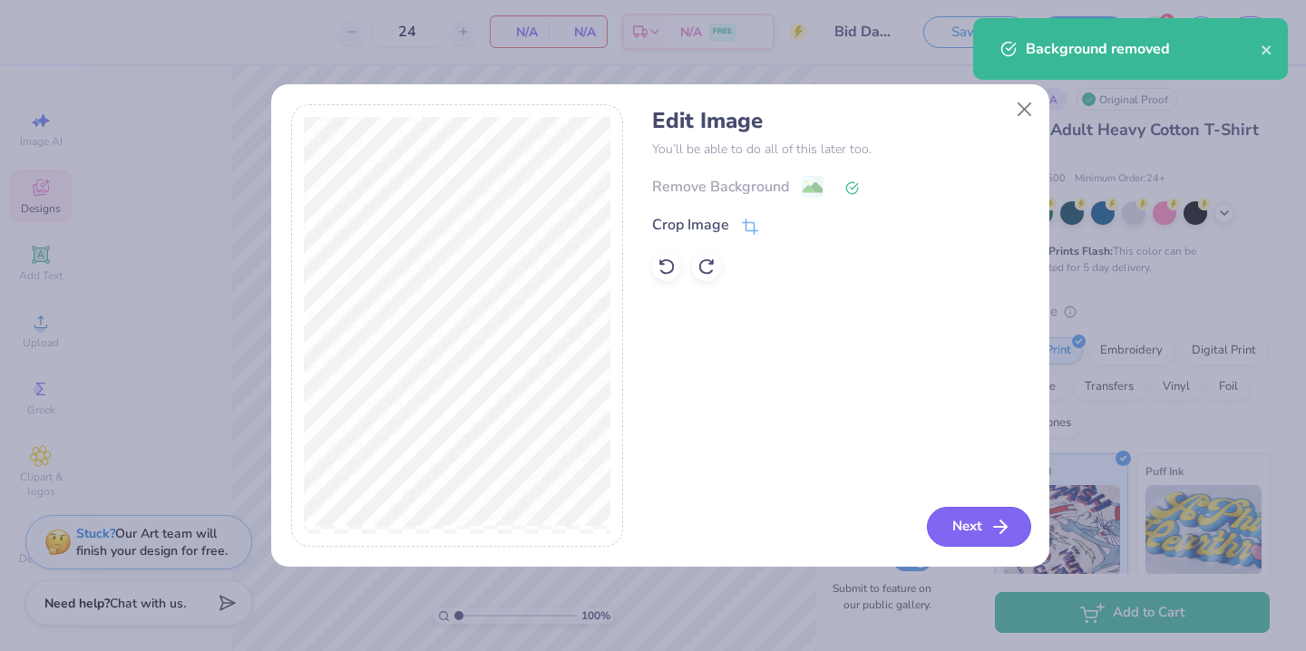
click at [982, 524] on button "Next" at bounding box center [979, 527] width 104 height 40
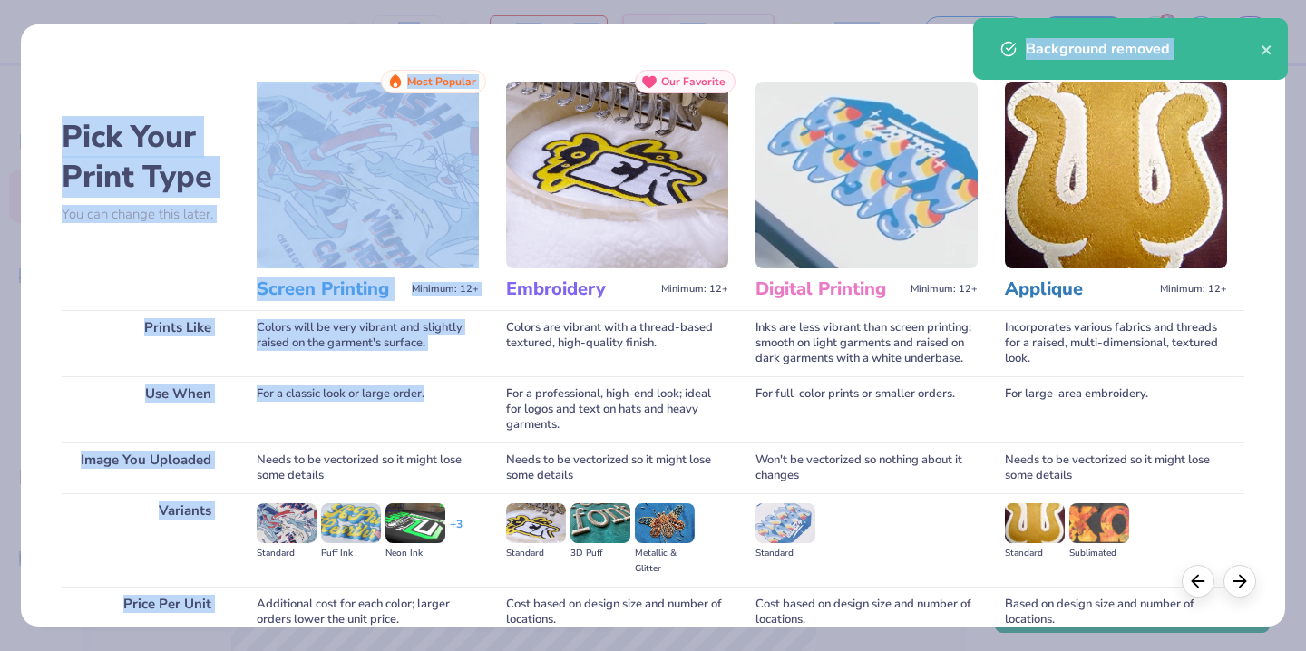
scroll to position [162, 0]
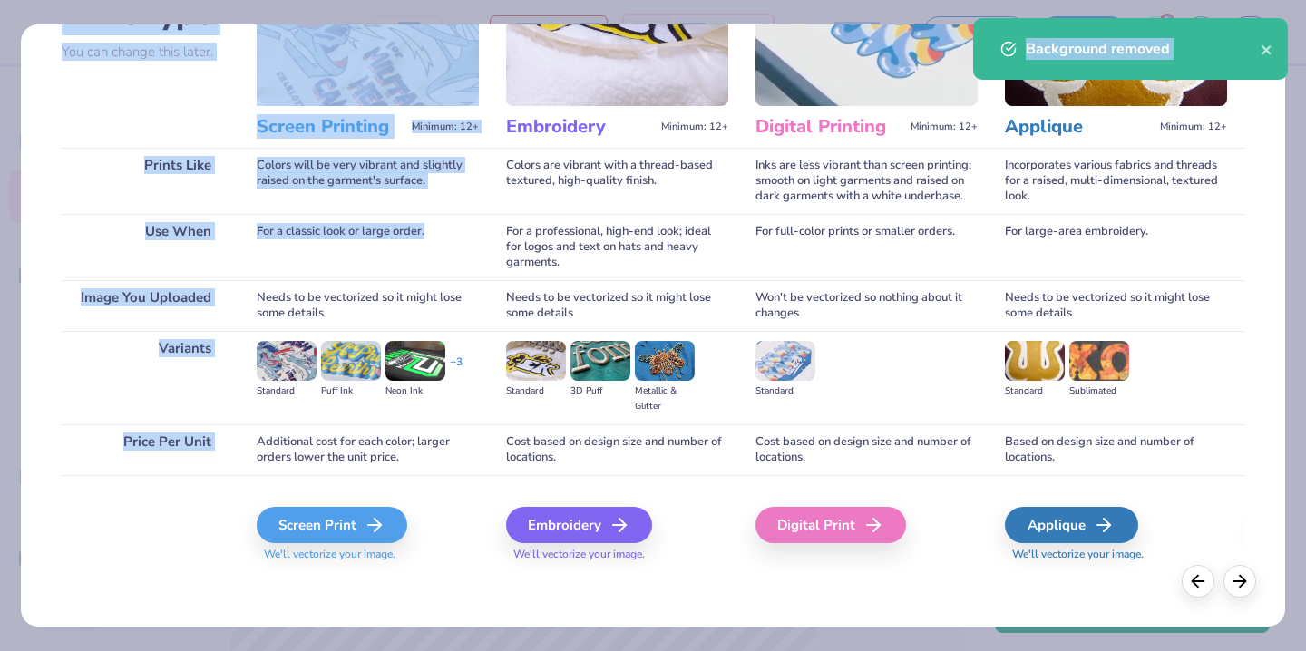
drag, startPoint x: 398, startPoint y: 407, endPoint x: 396, endPoint y: 712, distance: 304.7
click at [396, 650] on html "24 N/A Per Item N/A Total Est. Delivery N/A FREE Design Title Bid Day 2025 Sail…" at bounding box center [653, 325] width 1306 height 651
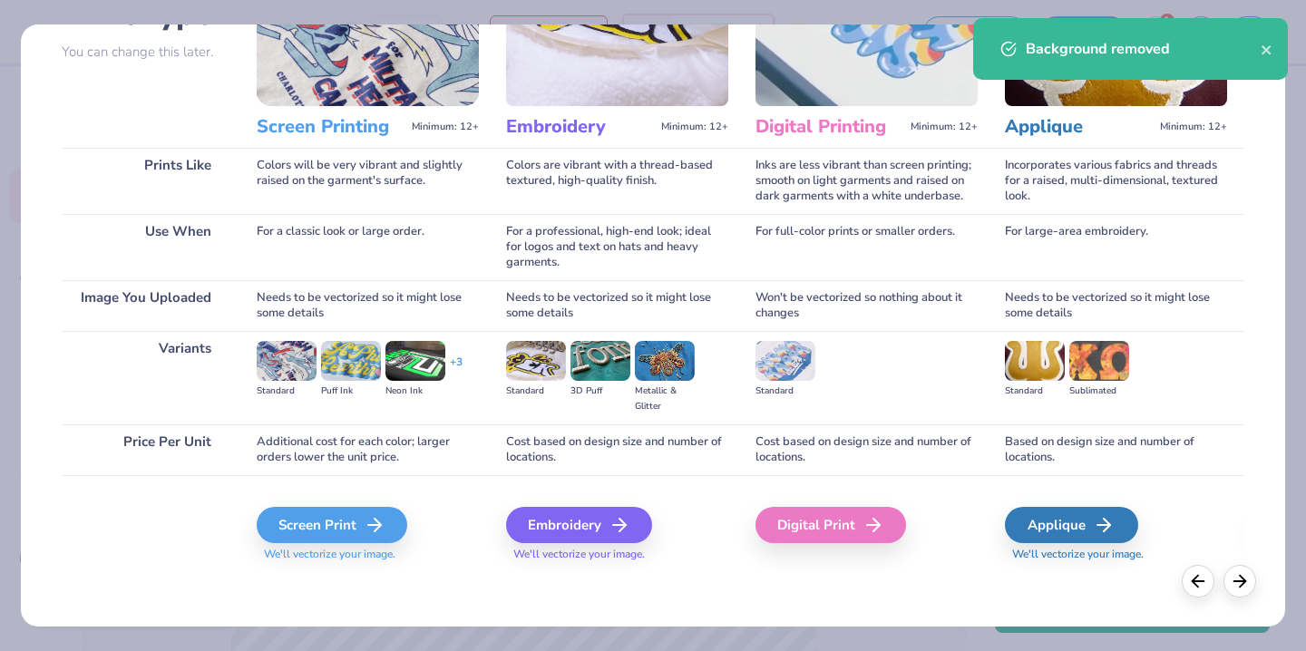
click at [467, 479] on div "Screen Print We'll vectorize your image." at bounding box center [368, 523] width 222 height 97
click at [320, 527] on div "Screen Print" at bounding box center [334, 525] width 151 height 36
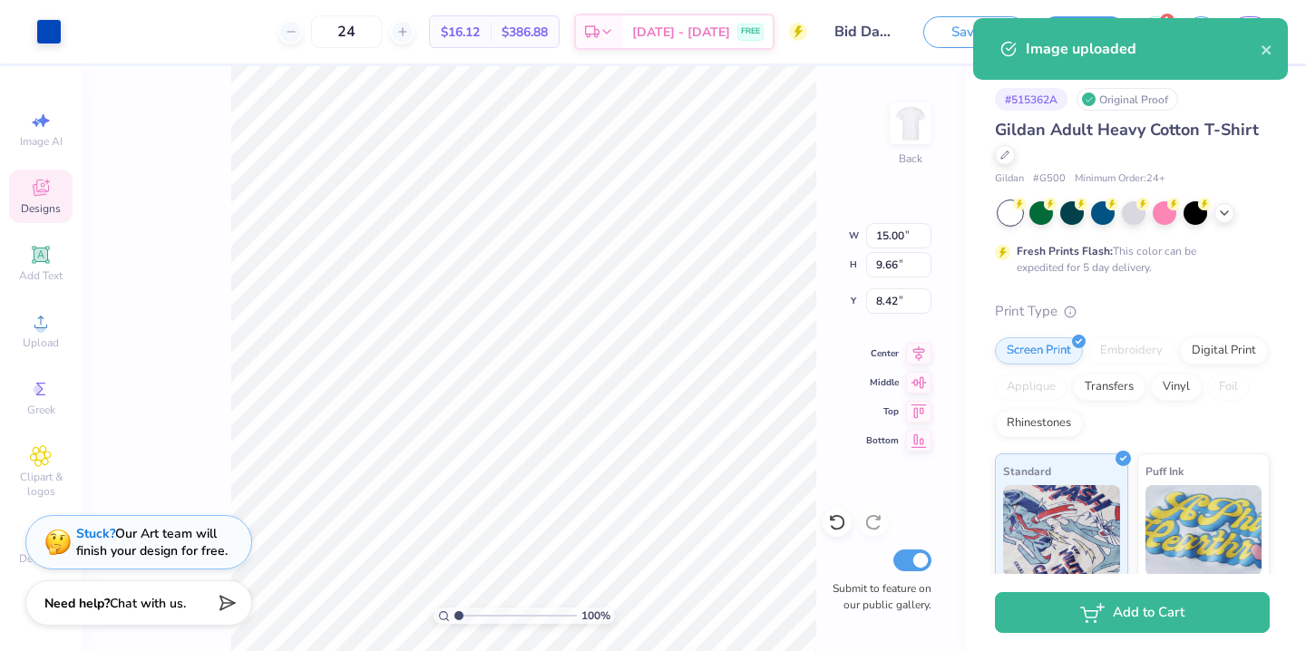
type input "6.04"
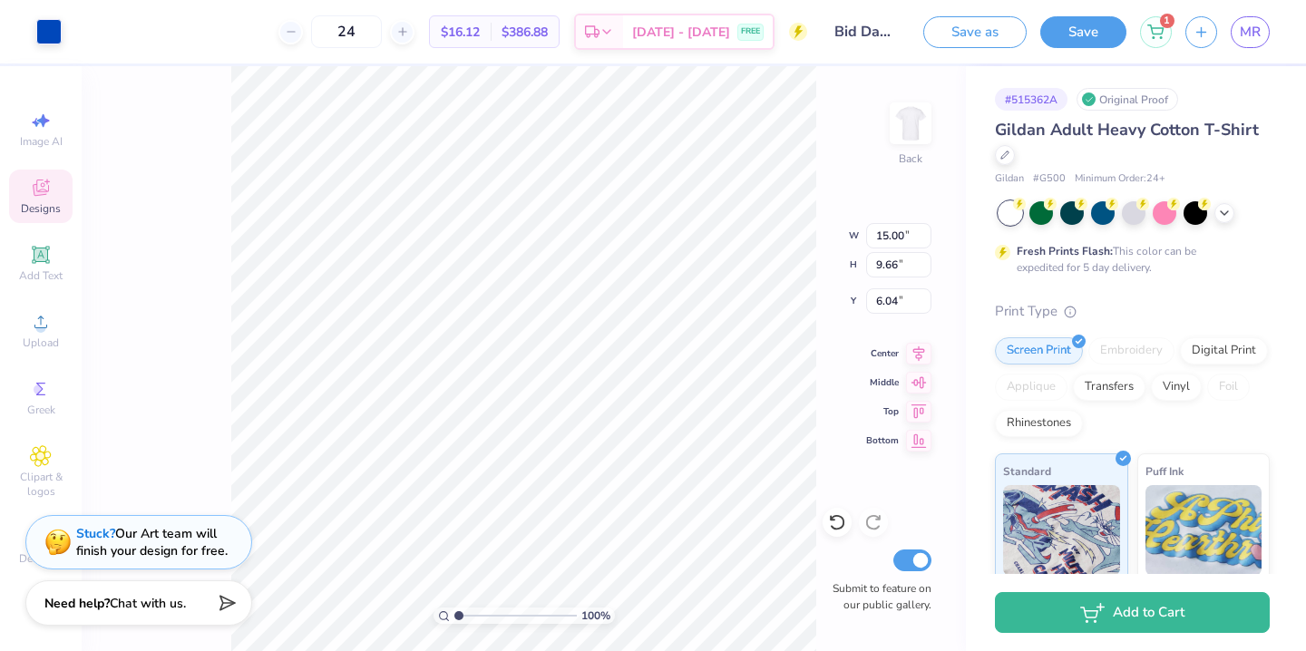
type input "11.14"
type input "7.18"
type input "6.07"
click at [879, 34] on input "Bid Day 2025 Sailboat Design" at bounding box center [865, 32] width 89 height 36
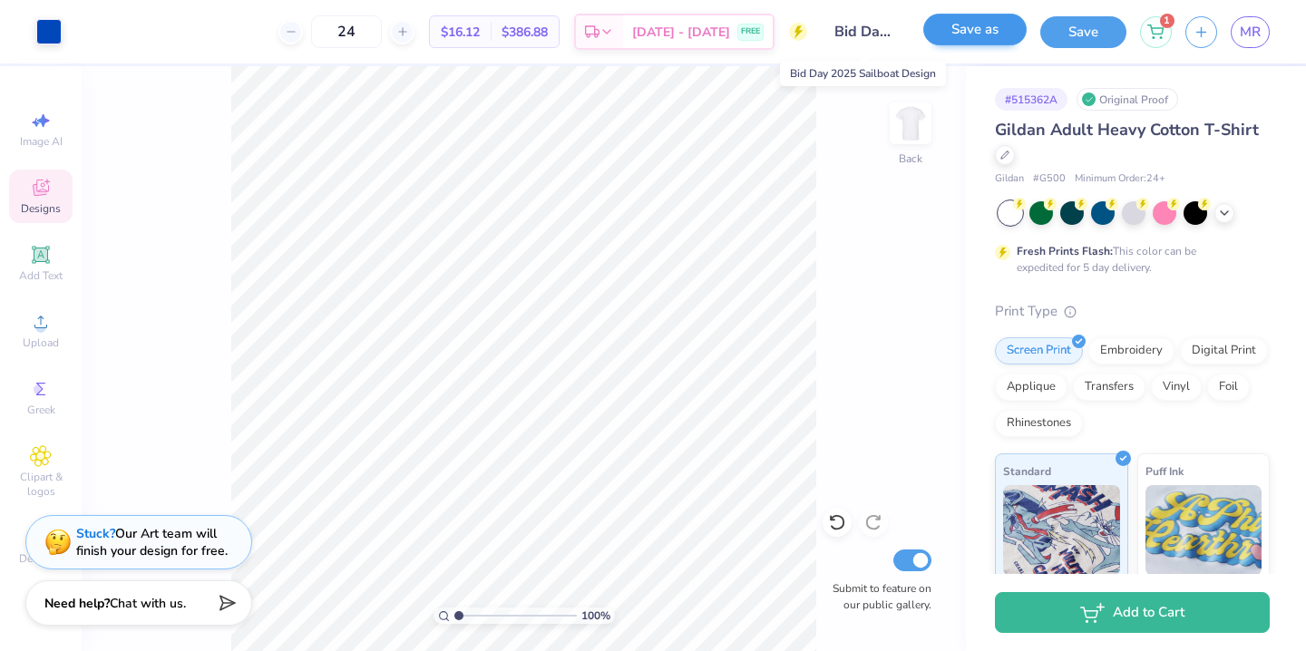
scroll to position [0, 141]
drag, startPoint x: 896, startPoint y: 30, endPoint x: 933, endPoint y: 32, distance: 37.2
click at [933, 32] on div "Art colors 24 $16.12 Per Item $386.88 Total Est. Delivery [DATE] - [DATE] FREE …" at bounding box center [653, 31] width 1306 height 63
click at [850, 33] on input "Bid Day 2025 Sailboat Design" at bounding box center [865, 32] width 89 height 36
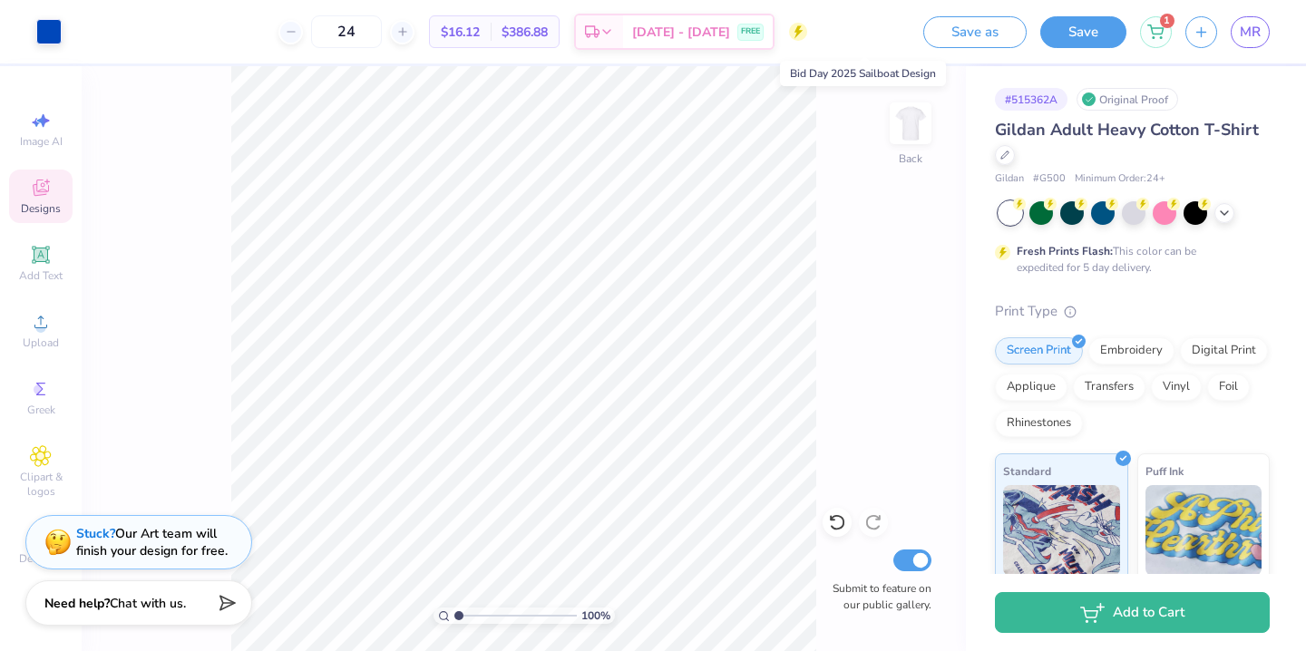
click at [850, 33] on input "Bid Day 2025 Sailboat Design" at bounding box center [865, 32] width 89 height 36
click at [842, 34] on input "Bid Day 2025 Sailboat Design" at bounding box center [865, 32] width 89 height 36
click at [965, 31] on button "Save as" at bounding box center [974, 30] width 103 height 32
click at [1248, 32] on span "MR" at bounding box center [1250, 32] width 21 height 21
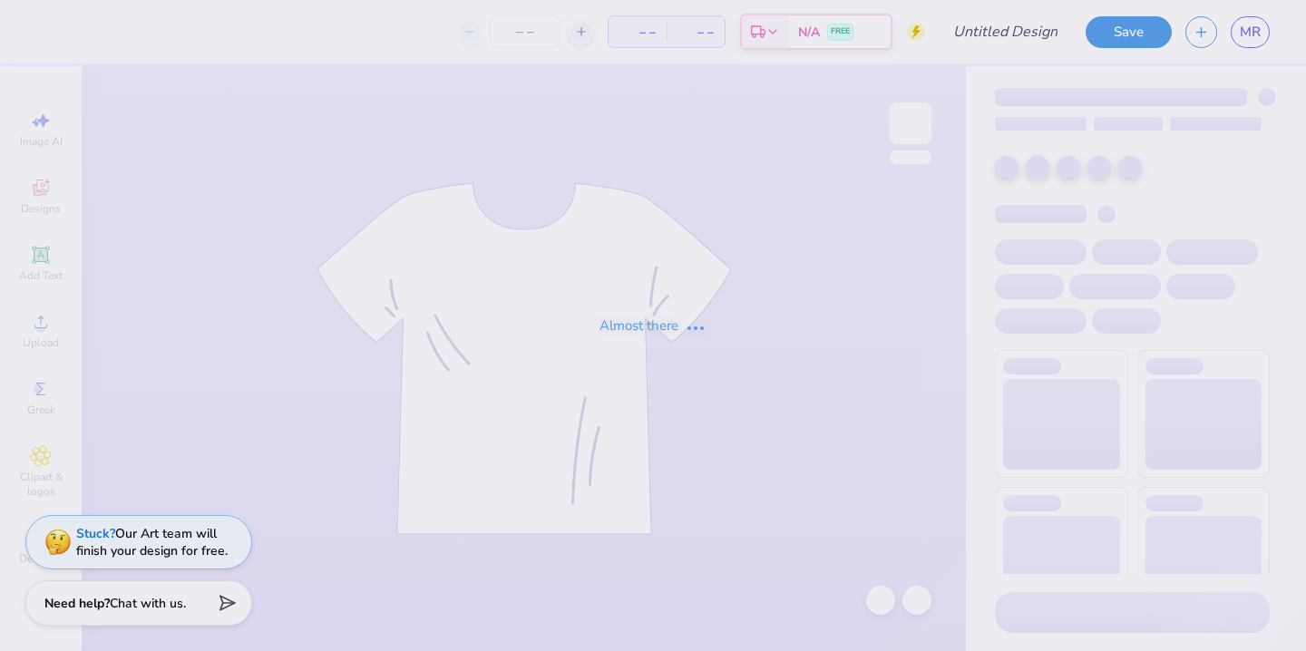
type input "Bid Day 2025 Sailboat Design"
type input "24"
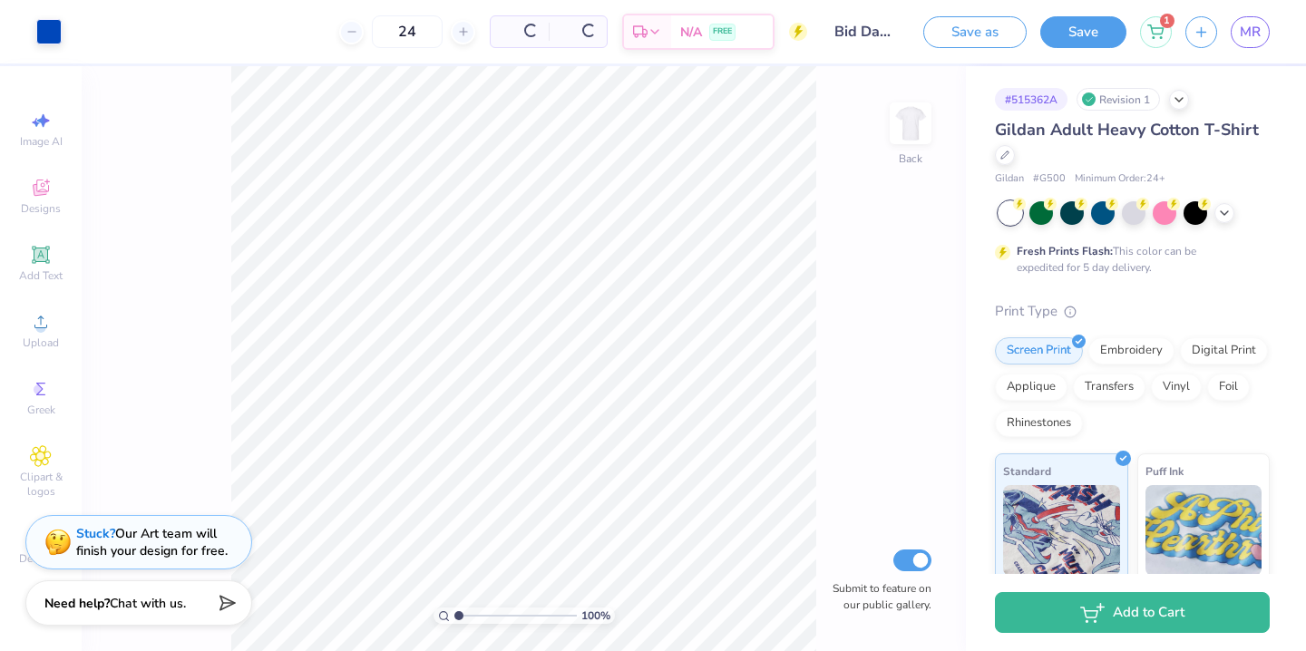
click at [902, 37] on input "Bid Day 2025 Sailboat Design" at bounding box center [865, 32] width 89 height 36
drag, startPoint x: 898, startPoint y: 34, endPoint x: 865, endPoint y: 34, distance: 32.6
click at [866, 34] on input "Bid Day 2025 Sailboat Design" at bounding box center [865, 32] width 89 height 36
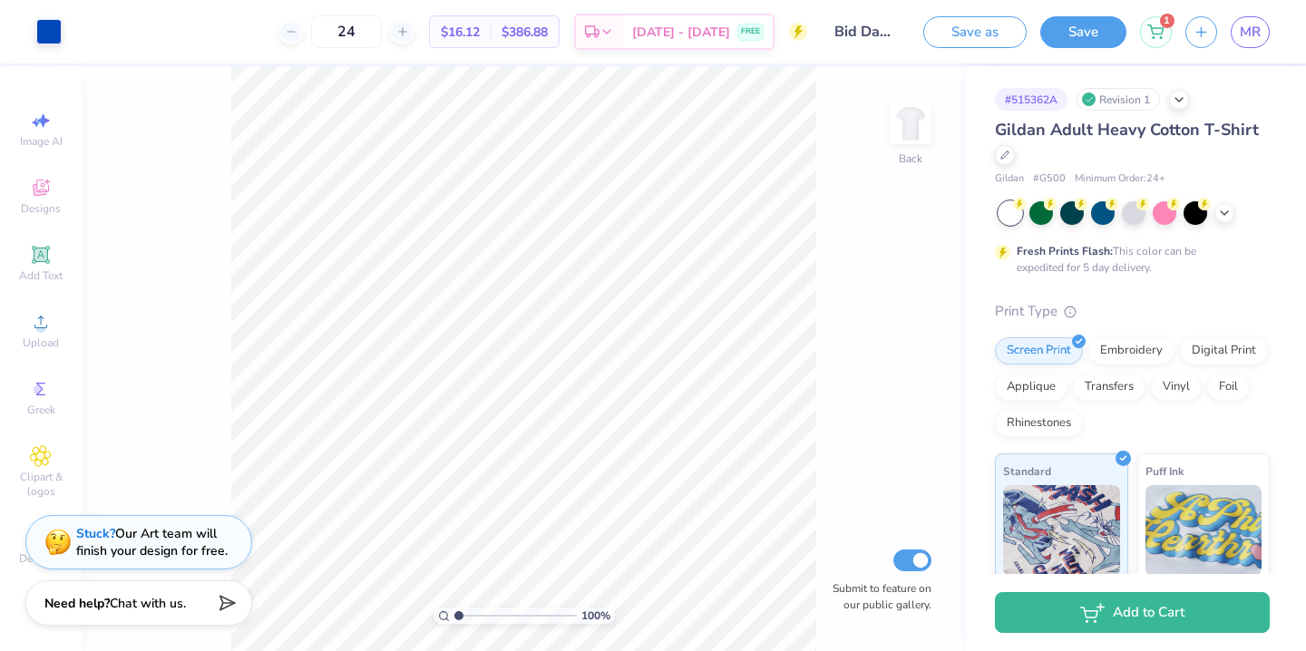
drag, startPoint x: 897, startPoint y: 29, endPoint x: 804, endPoint y: 39, distance: 93.0
click at [803, 39] on div "Art colors 24 $16.12 Per Item $386.88 Total Est. Delivery [DATE] - [DATE] FREE …" at bounding box center [653, 31] width 1306 height 63
click at [896, 30] on input "Bid Day 2025 Sailboat Design" at bounding box center [865, 32] width 89 height 36
click at [1071, 39] on button "Save" at bounding box center [1083, 30] width 86 height 32
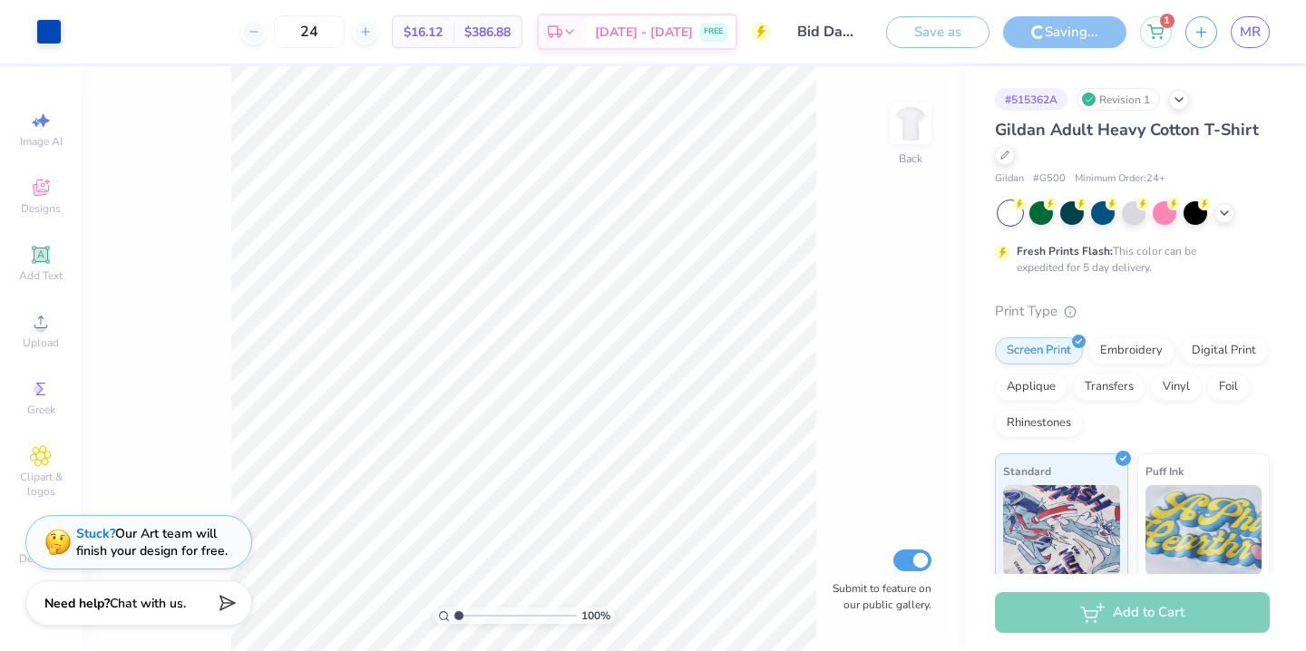
click at [824, 32] on input "Bid Day 2025 Sailboat Design" at bounding box center [827, 32] width 89 height 36
click at [824, 33] on input "Bid Day 2025 Sailboat Design" at bounding box center [827, 32] width 89 height 36
drag, startPoint x: 824, startPoint y: 33, endPoint x: 900, endPoint y: 32, distance: 75.3
click at [922, 33] on div "Art colors 24 $16.12 Per Item $386.88 Total Est. Delivery [DATE] - [DATE] FREE …" at bounding box center [653, 31] width 1306 height 63
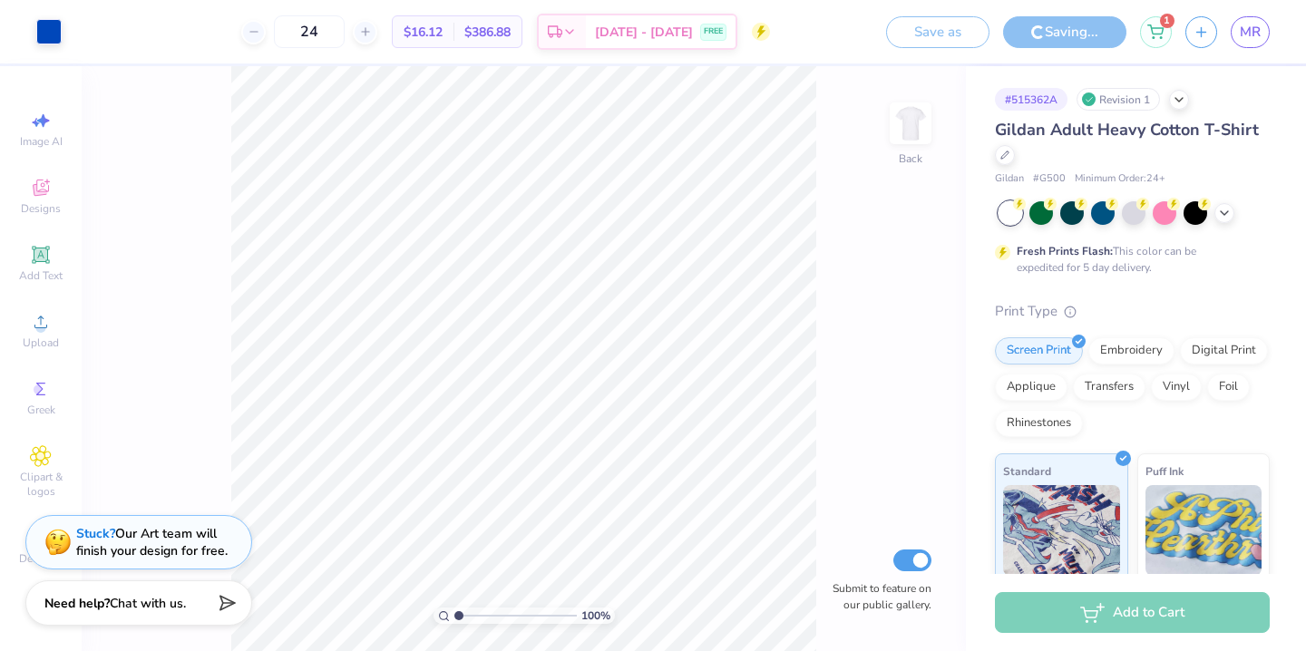
click at [848, 22] on input "Bid Day 2025 Sailboat Design" at bounding box center [827, 32] width 89 height 36
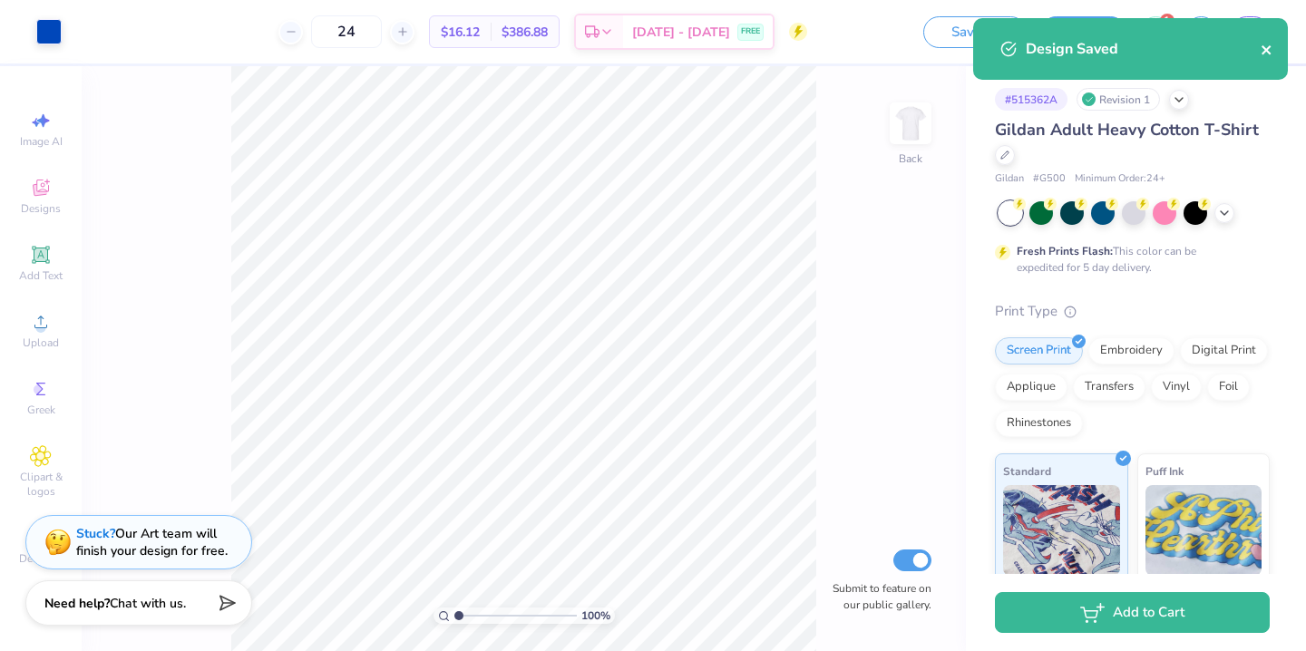
click at [1268, 49] on icon "close" at bounding box center [1265, 49] width 9 height 9
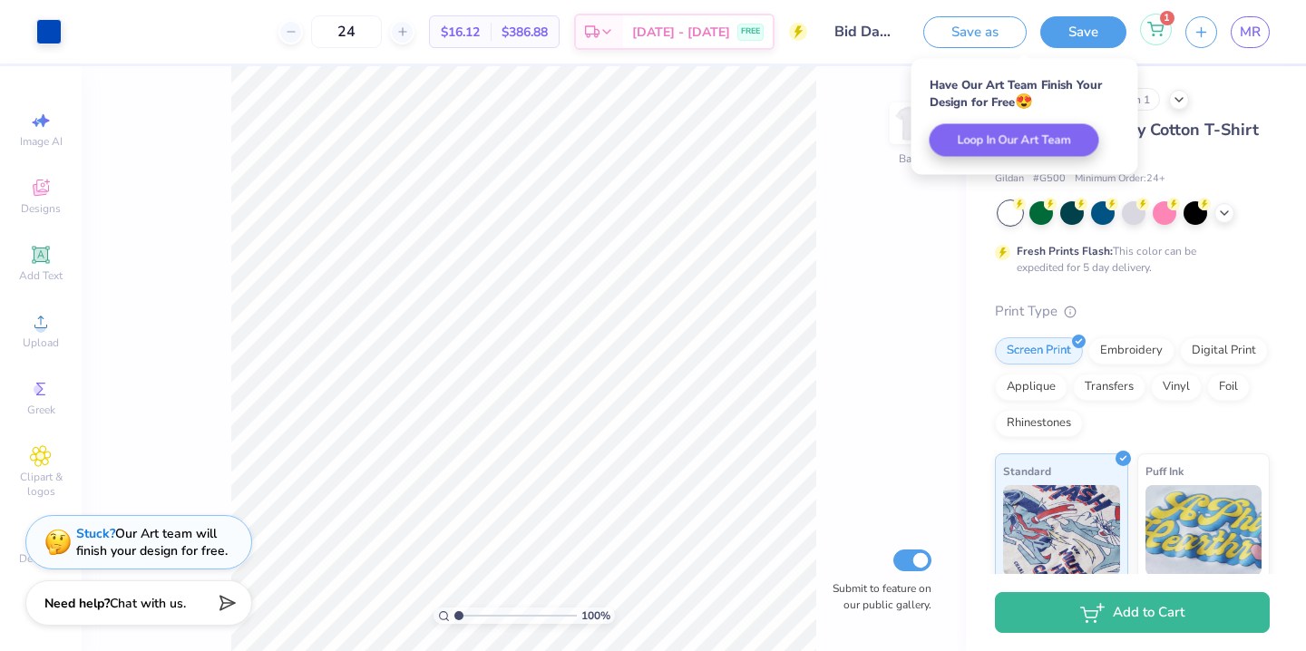
click at [1153, 33] on body "Art colors 24 $16.12 Per Item $386.88 Total Est. Delivery [DATE] - [DATE] FREE …" at bounding box center [653, 325] width 1306 height 651
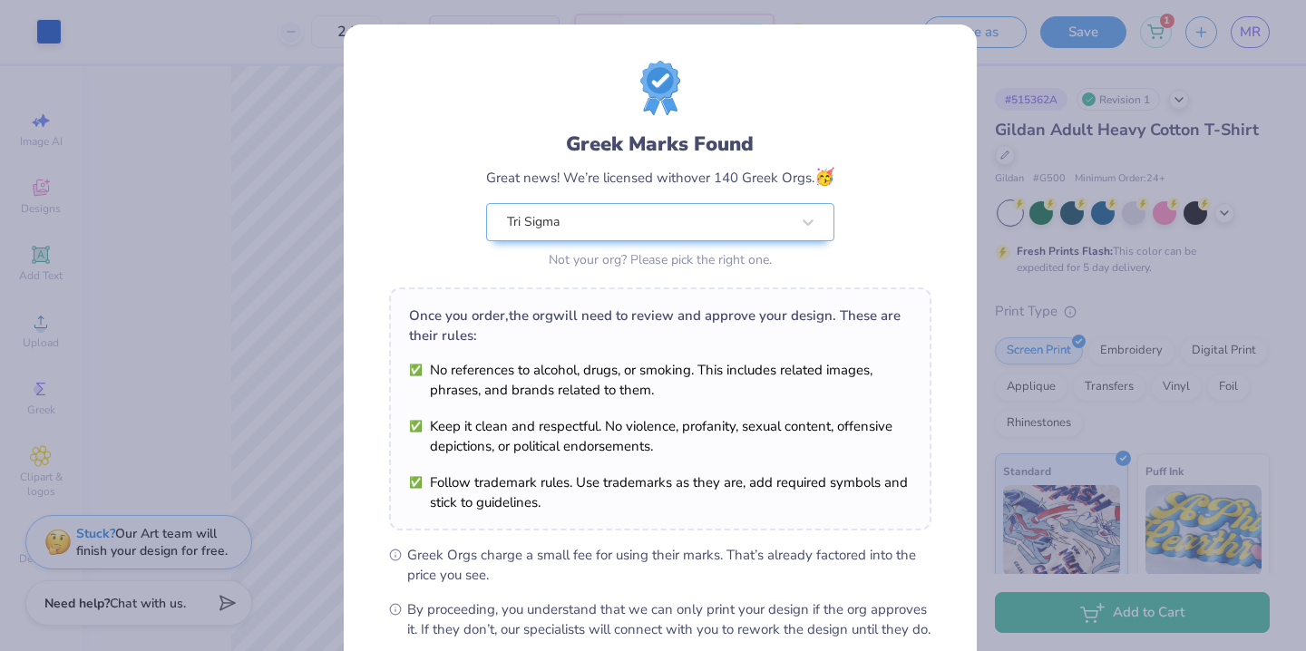
click at [856, 287] on div "Greek Marks Found Great news! We’re licensed with over 140 Greek Orgs. 🥳 Tri Si…" at bounding box center [660, 350] width 542 height 579
click at [1173, 37] on div "Greek Marks Found Great news! We’re licensed with over 140 Greek Orgs. 🥳 Tri Si…" at bounding box center [653, 325] width 1306 height 651
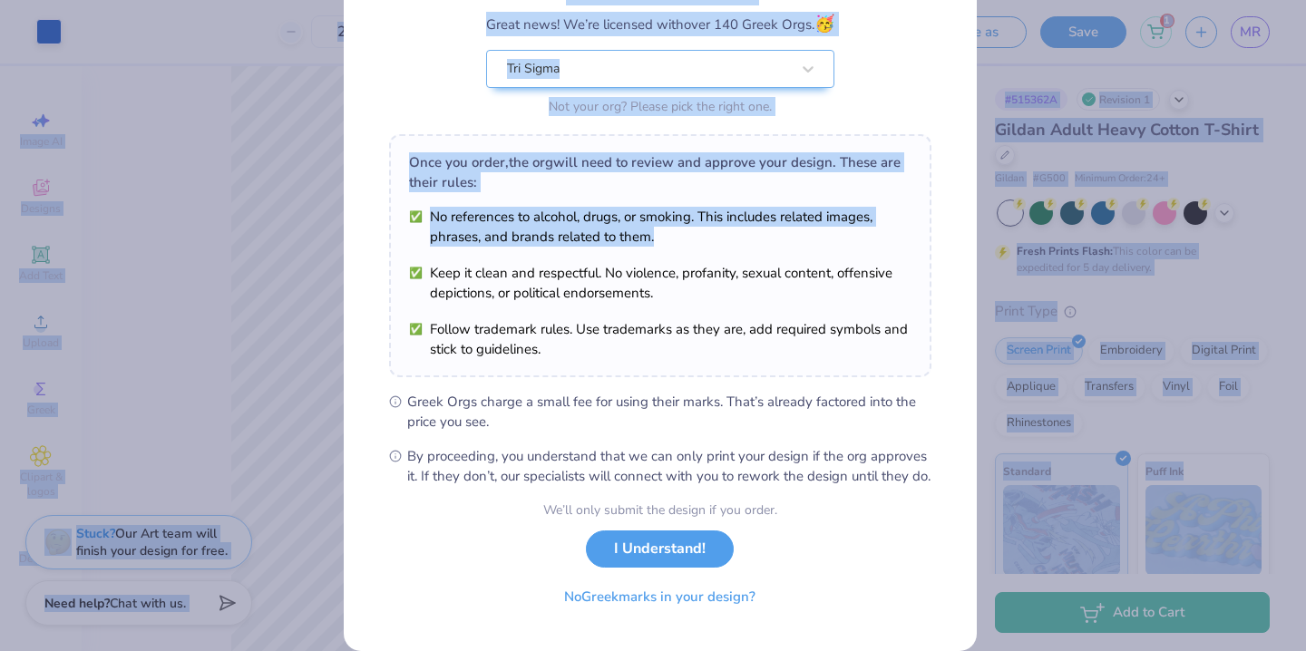
scroll to position [198, 0]
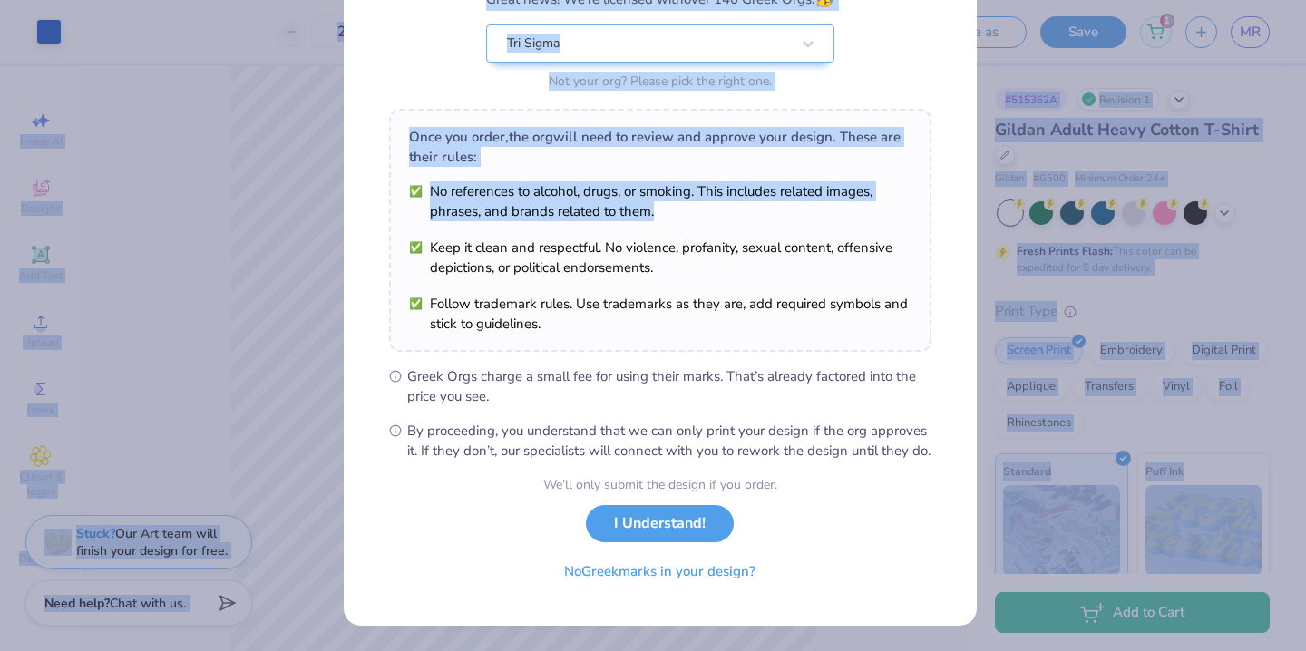
drag, startPoint x: 802, startPoint y: 397, endPoint x: 802, endPoint y: 666, distance: 269.3
click at [802, 650] on html "Art colors 24 $16.12 Per Item $386.88 Total Est. Delivery [DATE] - [DATE] FREE …" at bounding box center [653, 325] width 1306 height 651
click at [661, 518] on button "I Understand!" at bounding box center [660, 523] width 148 height 37
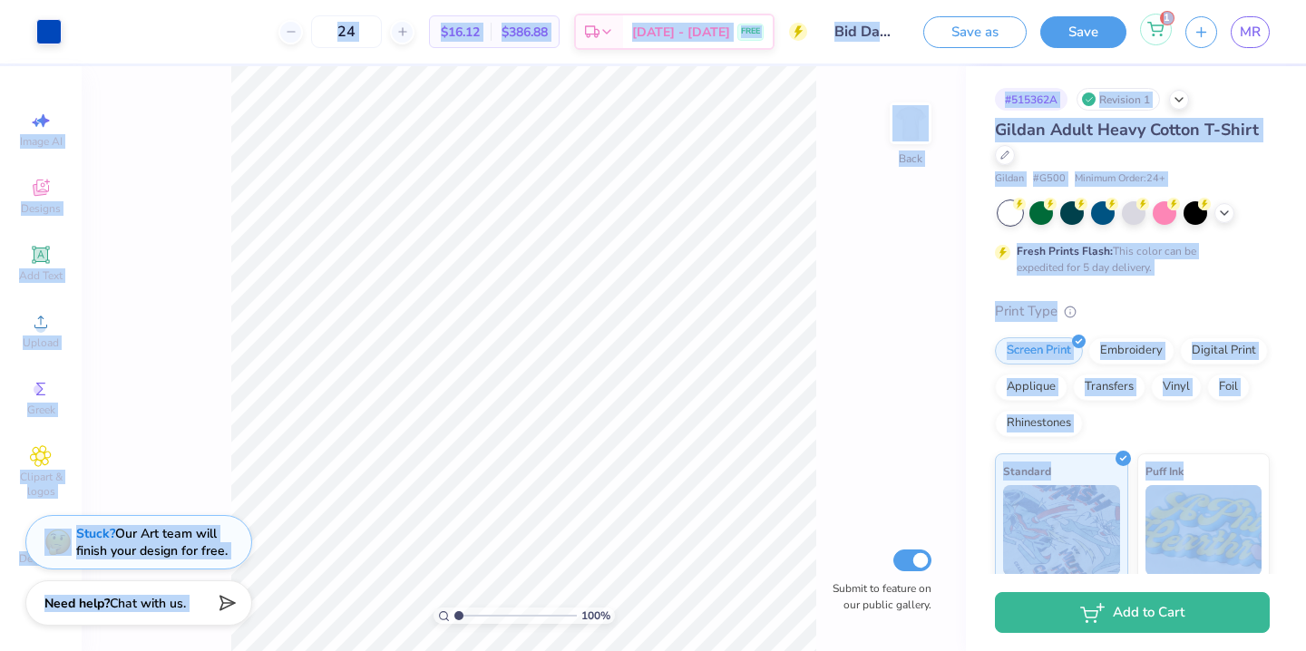
click at [1145, 36] on div "1" at bounding box center [1156, 30] width 32 height 32
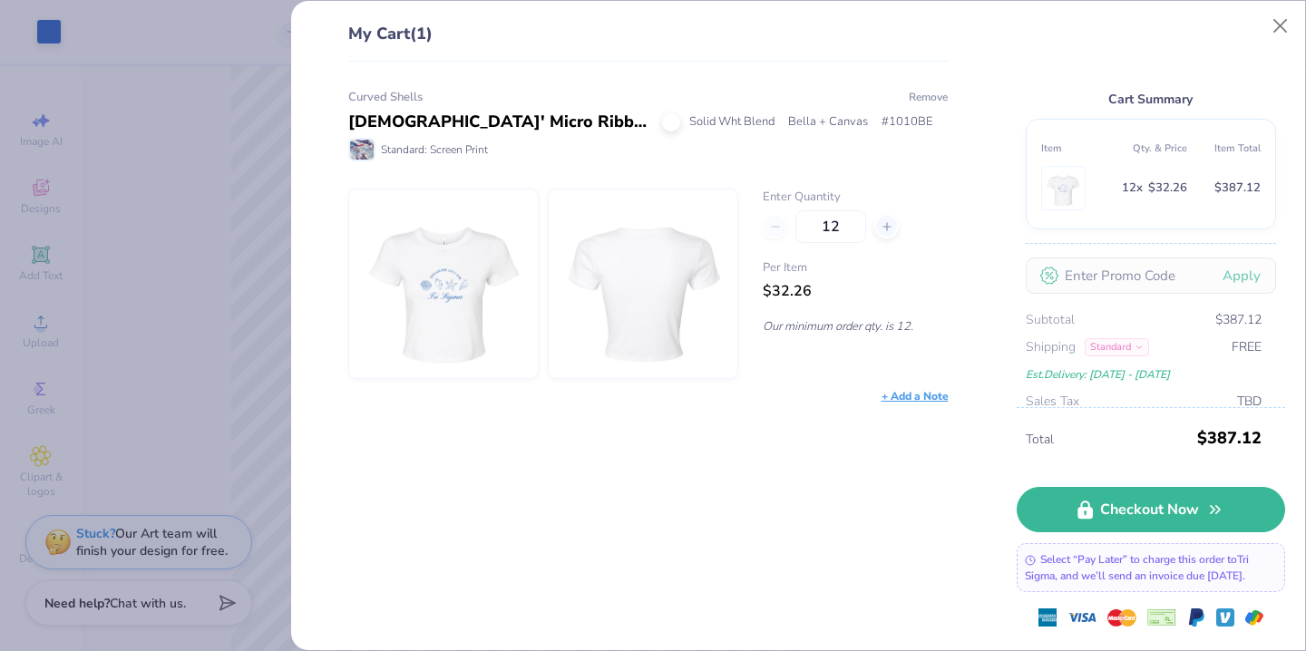
click at [917, 96] on button "Remove" at bounding box center [928, 97] width 41 height 16
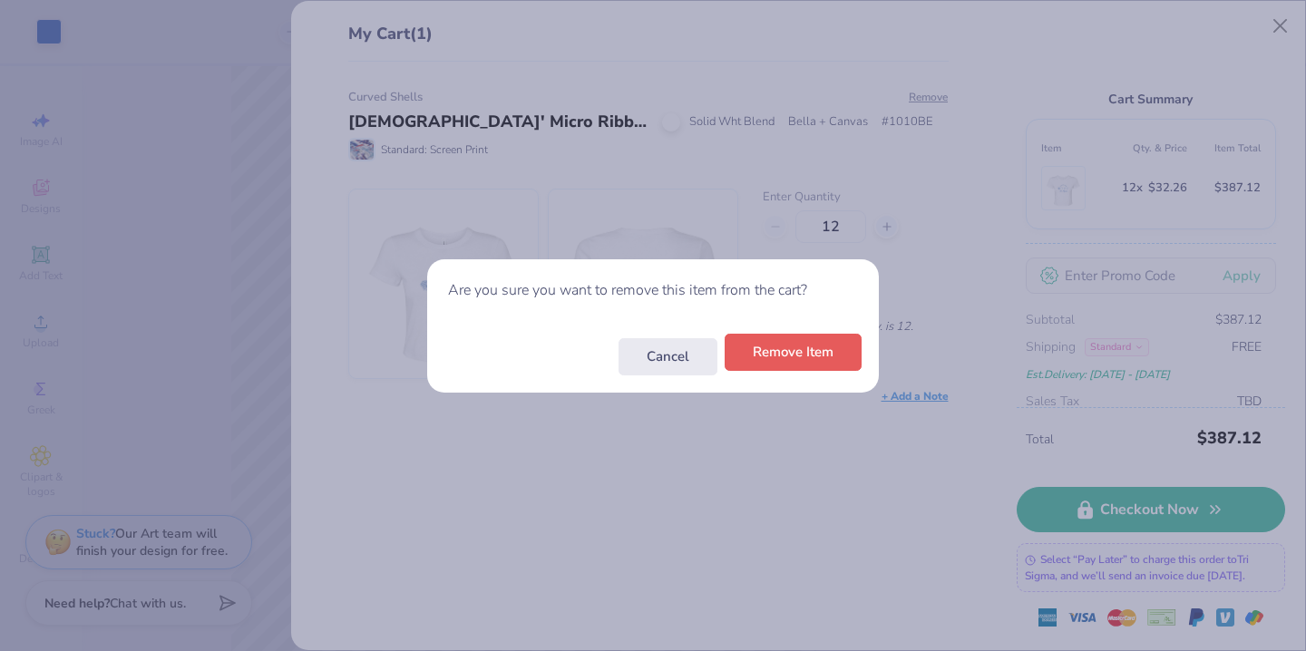
click at [846, 359] on button "Remove Item" at bounding box center [793, 352] width 137 height 37
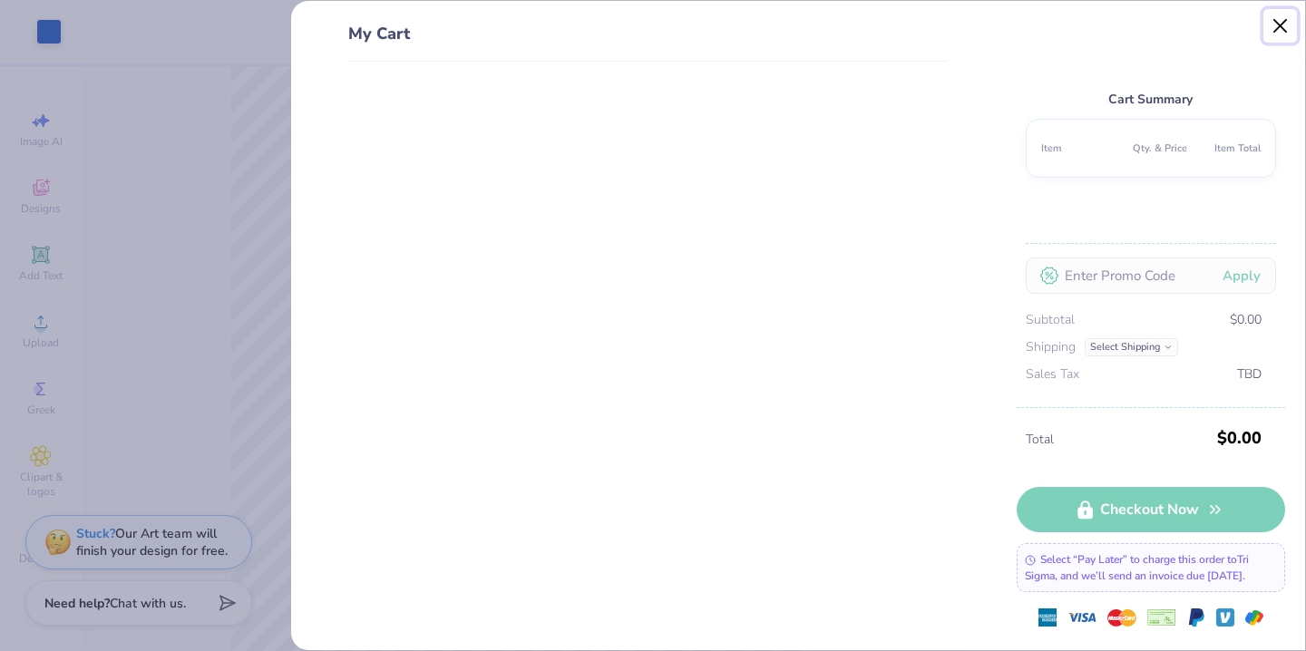
click at [1273, 29] on button "Close" at bounding box center [1280, 26] width 34 height 34
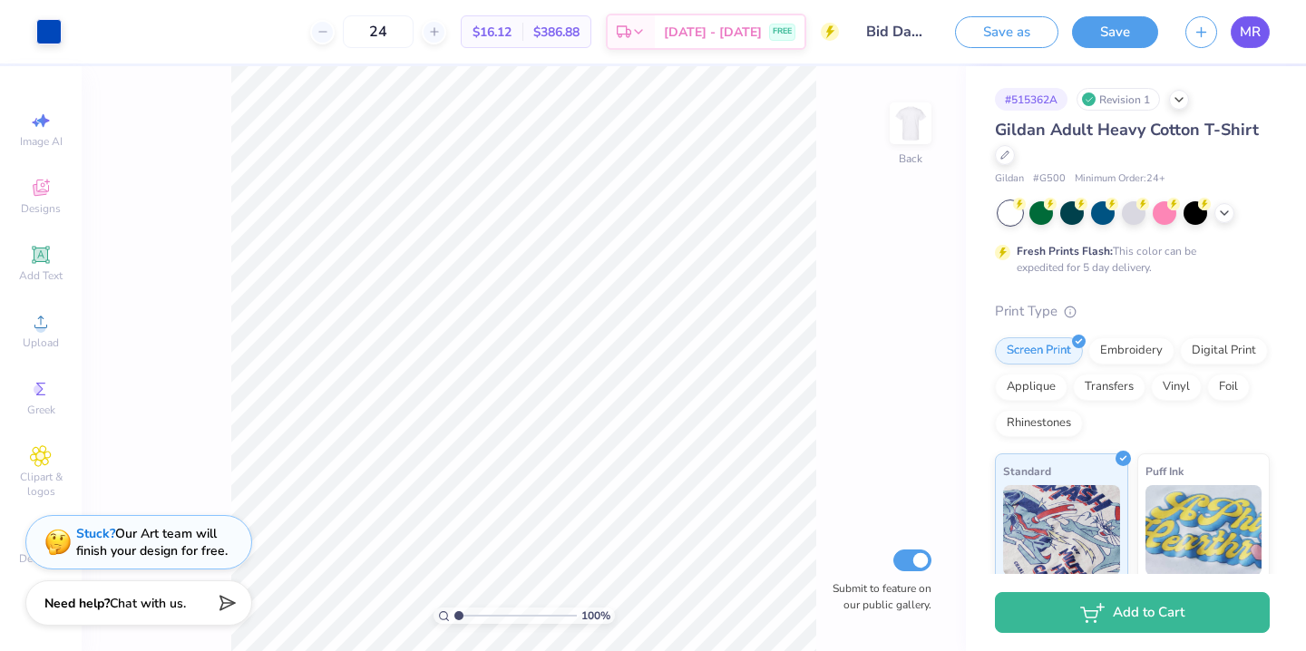
click at [1242, 42] on span "MR" at bounding box center [1250, 32] width 21 height 21
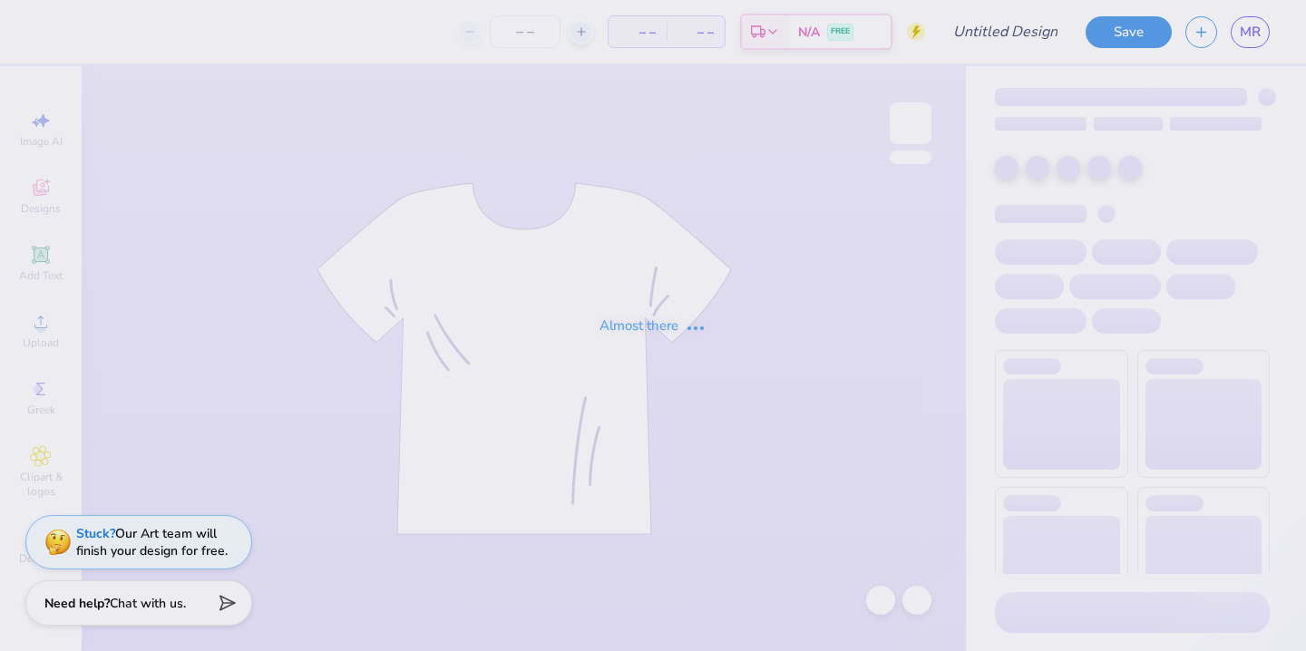
type input "Bid Day 2025 Sailboat Design"
type input "24"
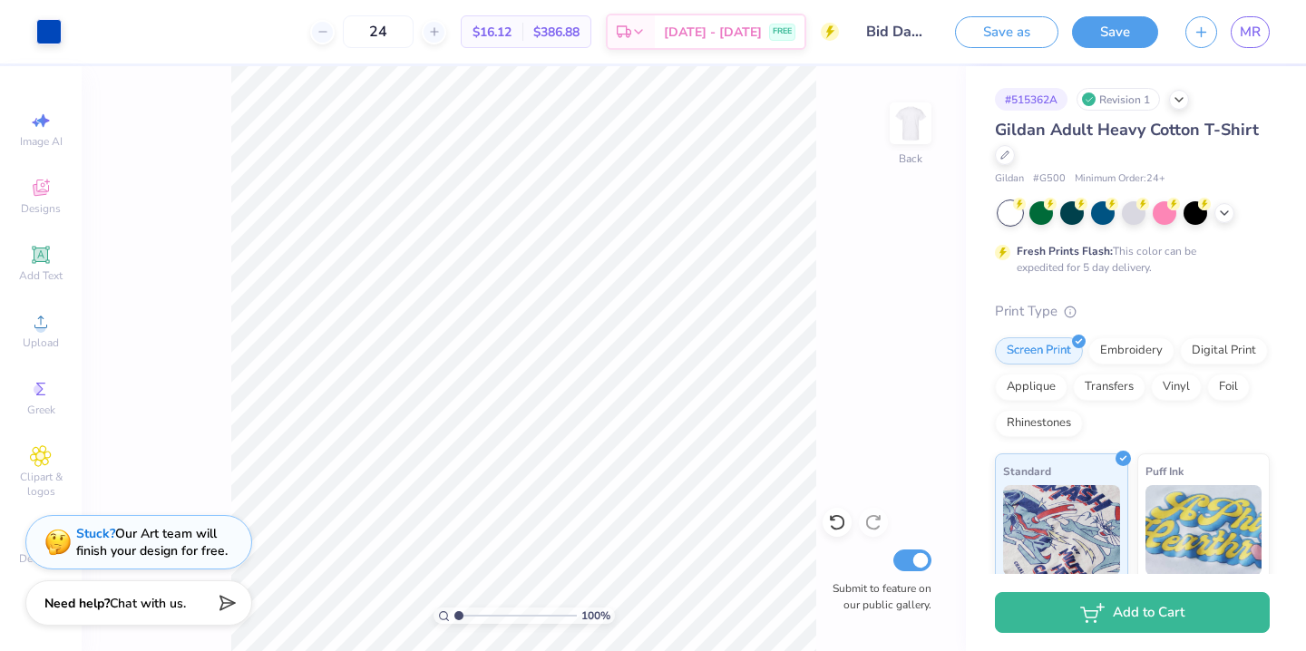
click at [899, 32] on input "Bid Day 2025 Sailboat Design" at bounding box center [896, 32] width 89 height 36
click at [899, 31] on input "Bid Day 2025 Sailboat Design" at bounding box center [896, 32] width 89 height 36
click at [906, 32] on input "Bid Day 2025 Sailboat Design" at bounding box center [896, 32] width 89 height 36
drag, startPoint x: 861, startPoint y: 35, endPoint x: 1025, endPoint y: 35, distance: 163.2
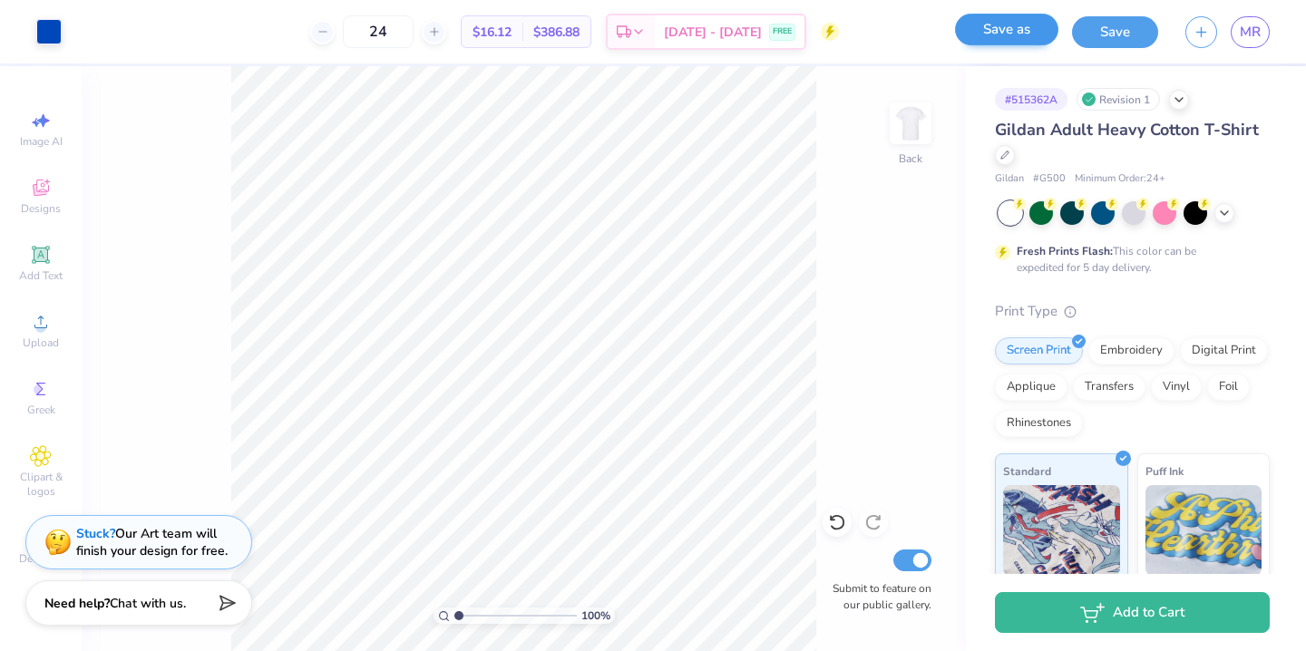
click at [1026, 35] on div "Art colors 24 $16.12 Per Item $386.88 Total Est. Delivery Sep 16 - 19 FREE Desi…" at bounding box center [653, 31] width 1306 height 63
click at [1103, 39] on button "Save" at bounding box center [1115, 30] width 86 height 32
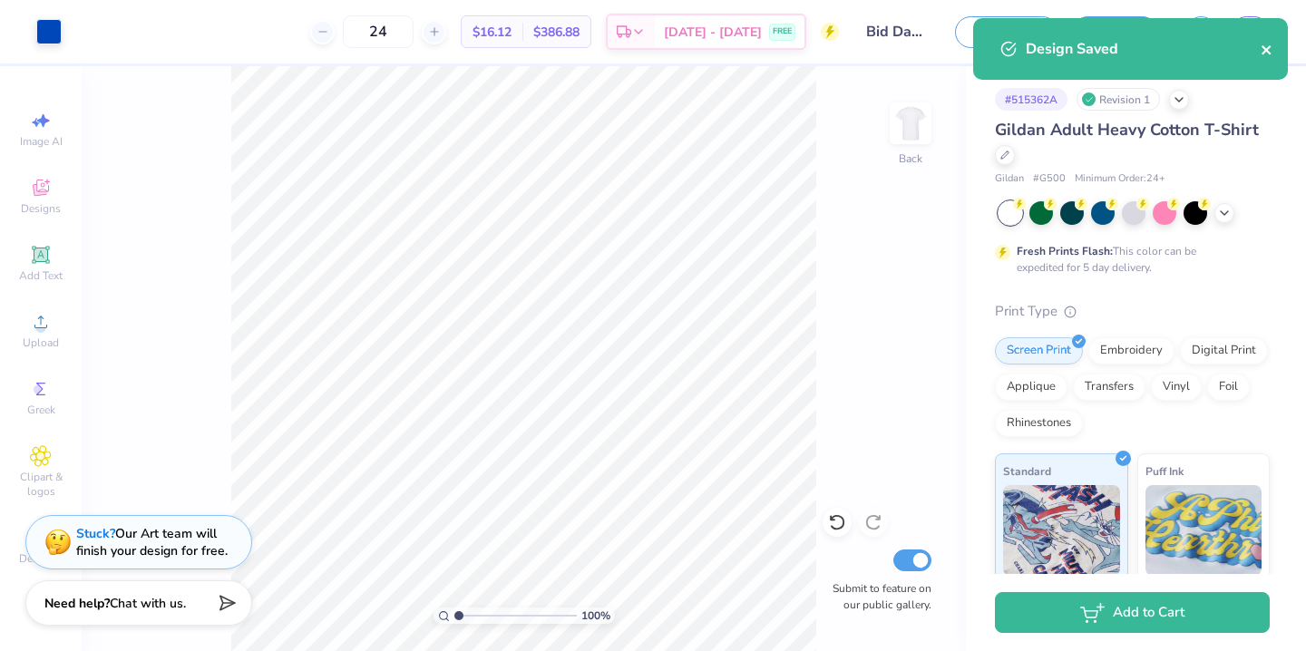
click at [1267, 50] on icon "close" at bounding box center [1265, 49] width 9 height 9
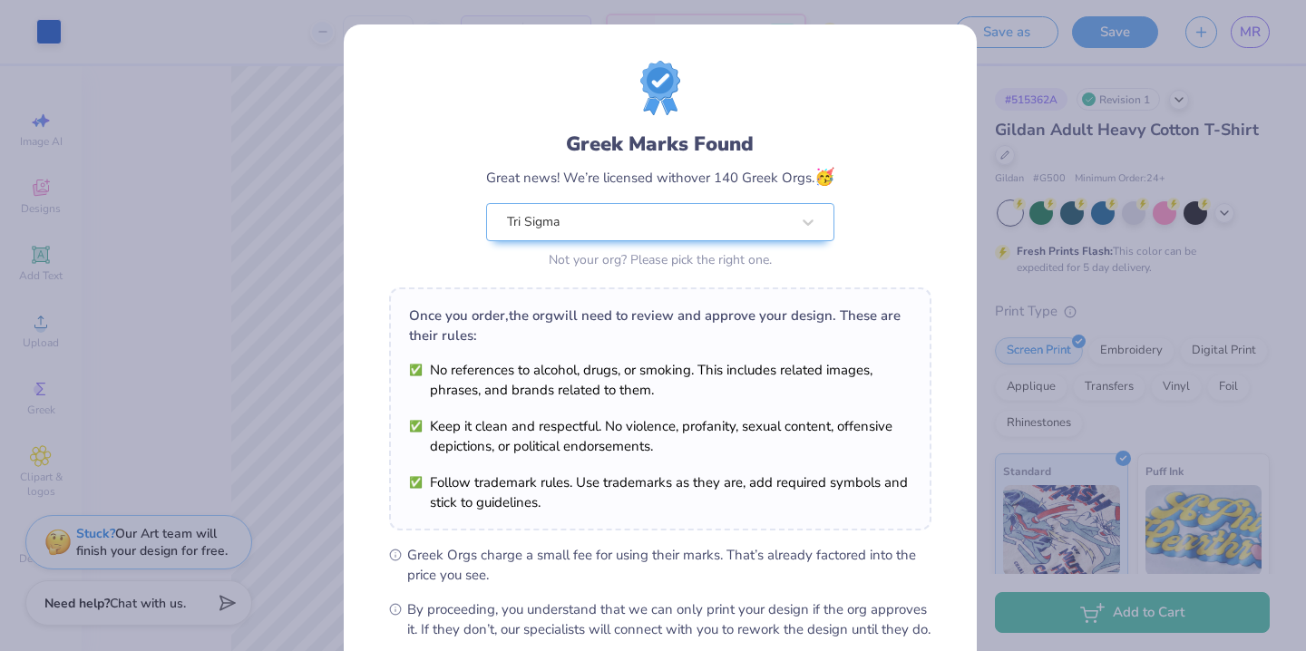
click at [1146, 208] on div "Greek Marks Found Great news! We’re licensed with over 140 Greek Orgs. 🥳 Tri Si…" at bounding box center [653, 325] width 1306 height 651
